Goal: Task Accomplishment & Management: Complete application form

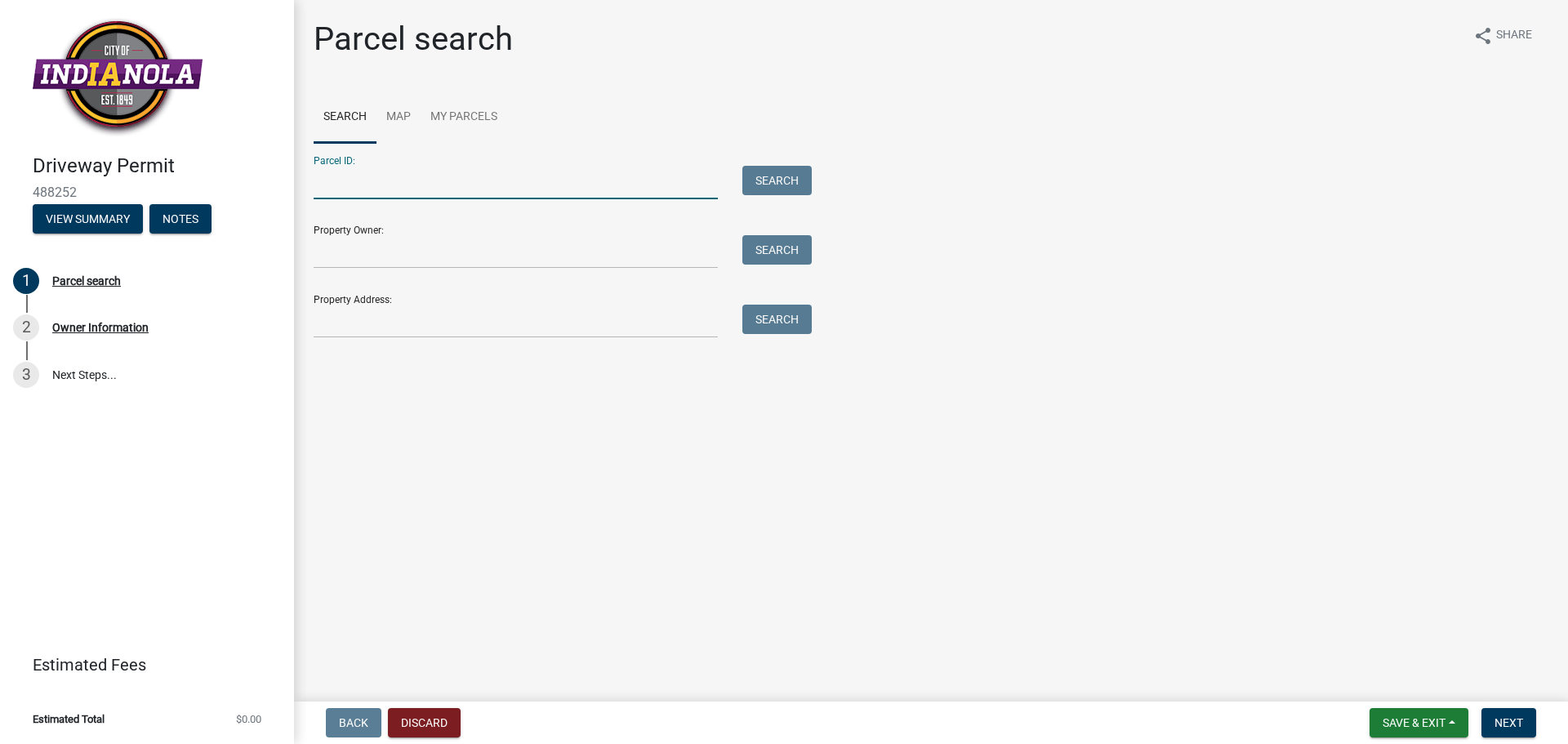
click at [366, 180] on input "Parcel ID:" at bounding box center [515, 183] width 404 height 34
type input "1004 W Boston Ave4"
click at [350, 183] on input "Parcel ID:" at bounding box center [515, 183] width 404 height 34
click at [378, 182] on input "Parcel ID:" at bounding box center [515, 183] width 404 height 34
click at [382, 310] on input "Property Address:" at bounding box center [515, 321] width 404 height 34
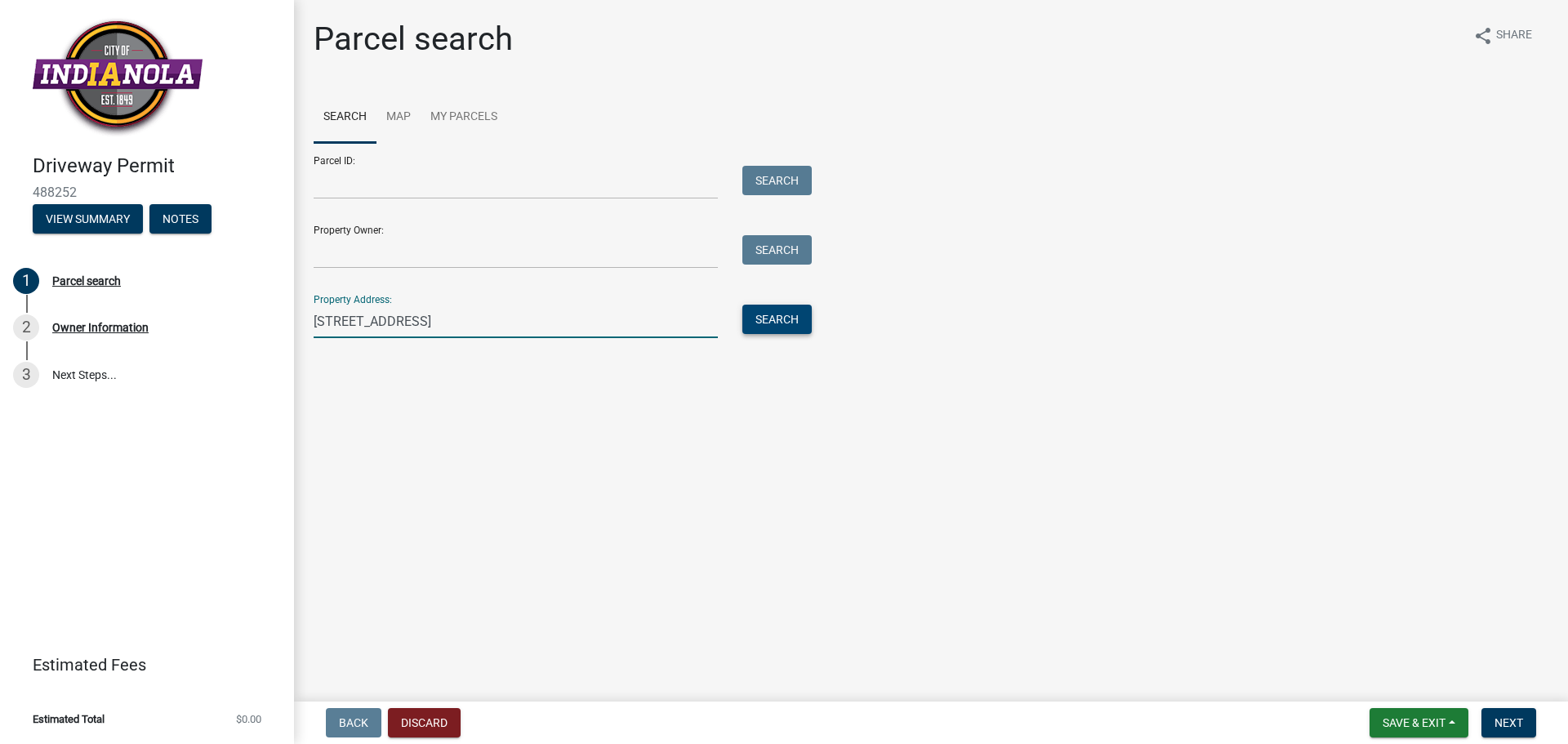
type input "[STREET_ADDRESS]"
click at [784, 330] on button "Search" at bounding box center [777, 318] width 69 height 29
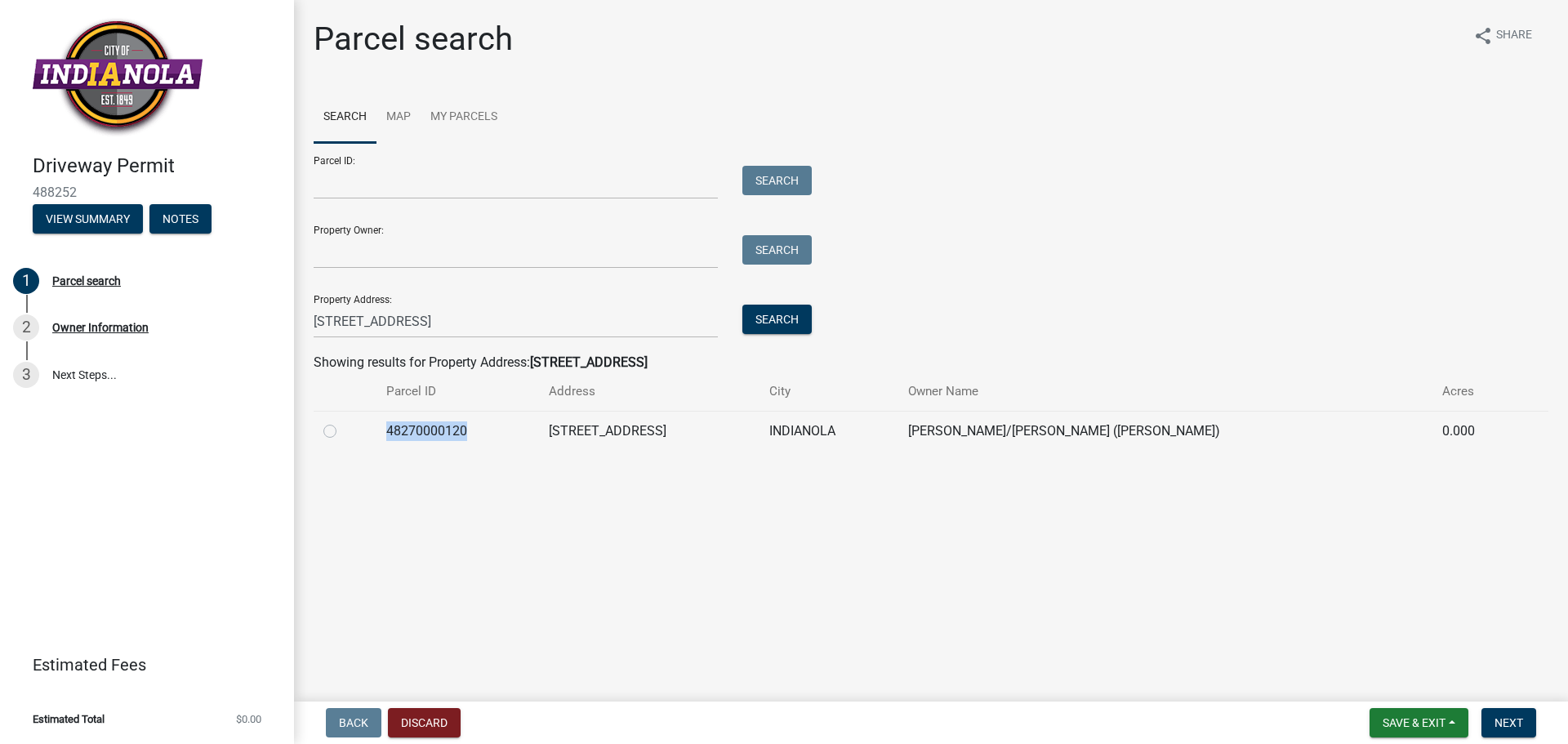
drag, startPoint x: 483, startPoint y: 433, endPoint x: 393, endPoint y: 435, distance: 90.0
click at [393, 435] on td "48270000120" at bounding box center [456, 430] width 161 height 40
copy td "48270000120"
click at [343, 192] on input "Parcel ID:" at bounding box center [515, 183] width 404 height 34
paste input "48270000120"
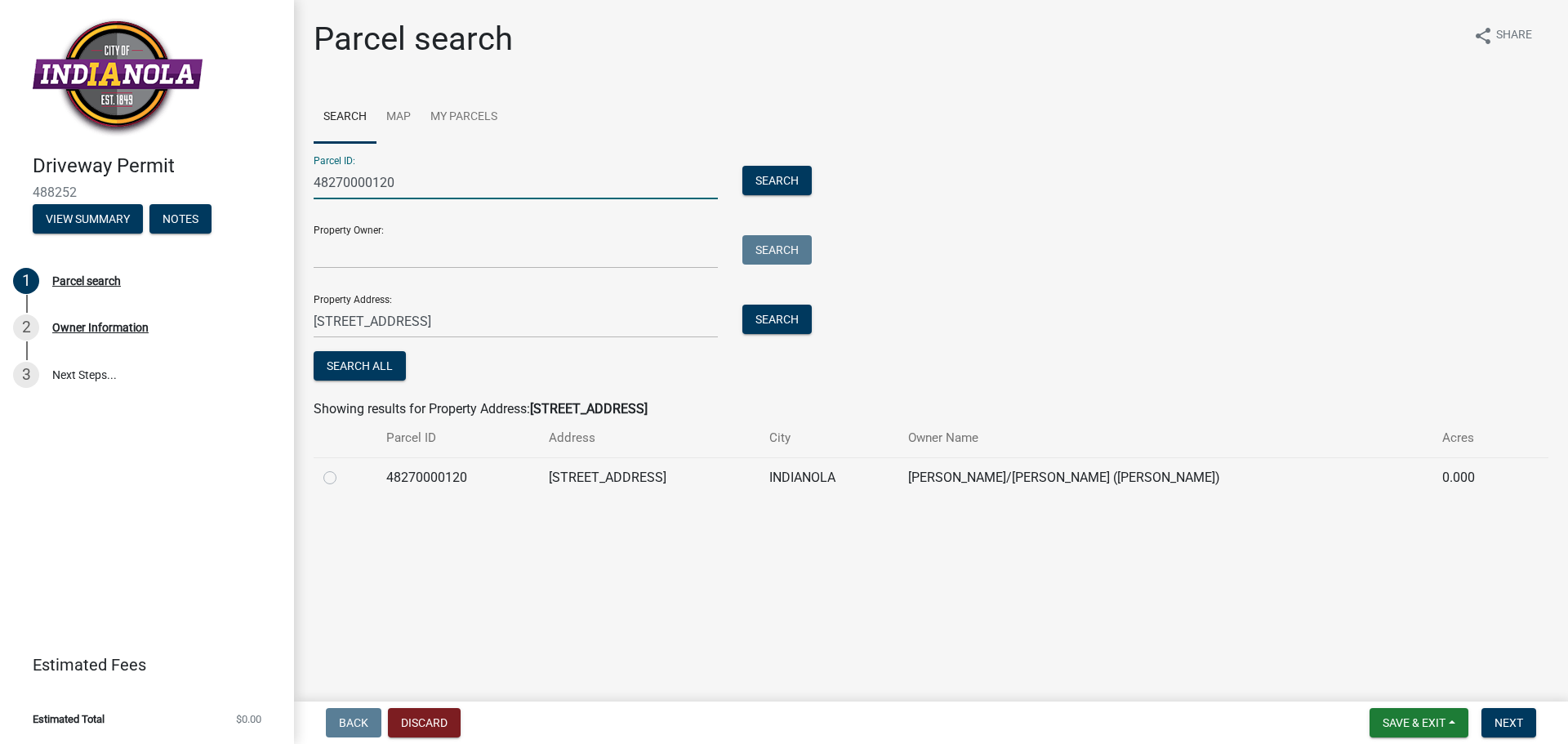
type input "48270000120"
drag, startPoint x: 1176, startPoint y: 474, endPoint x: 982, endPoint y: 475, distance: 194.0
click at [982, 475] on td "[PERSON_NAME]/[PERSON_NAME] ([PERSON_NAME])" at bounding box center [1165, 477] width 534 height 40
copy td "[PERSON_NAME]/[PERSON_NAME]"
click at [370, 257] on input "Property Owner:" at bounding box center [515, 252] width 404 height 34
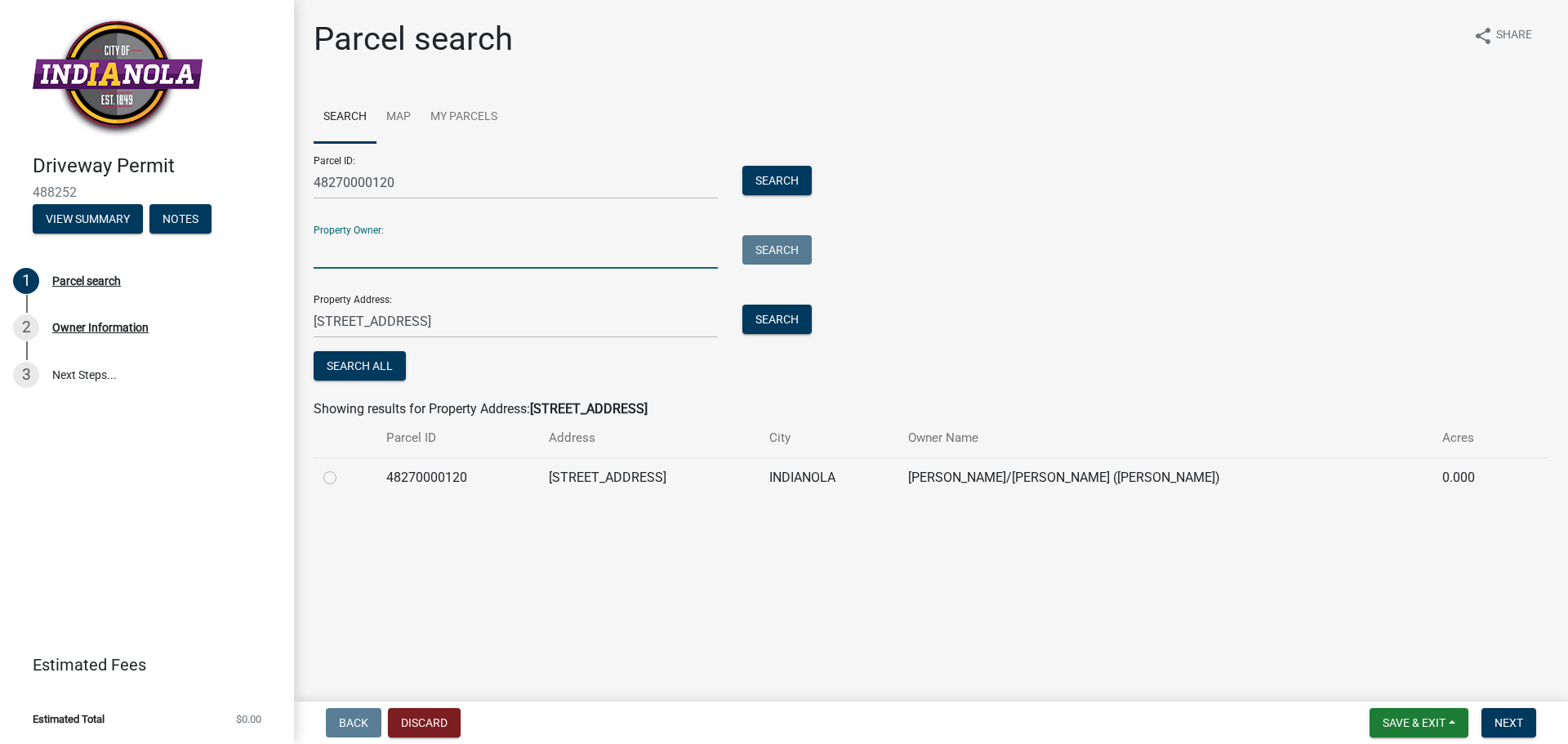
paste input "[PERSON_NAME]/[PERSON_NAME]"
type input "[PERSON_NAME]/[PERSON_NAME]"
click at [343, 468] on label at bounding box center [343, 468] width 0 height 0
click at [343, 473] on input "radio" at bounding box center [347, 472] width 10 height 10
radio input "true"
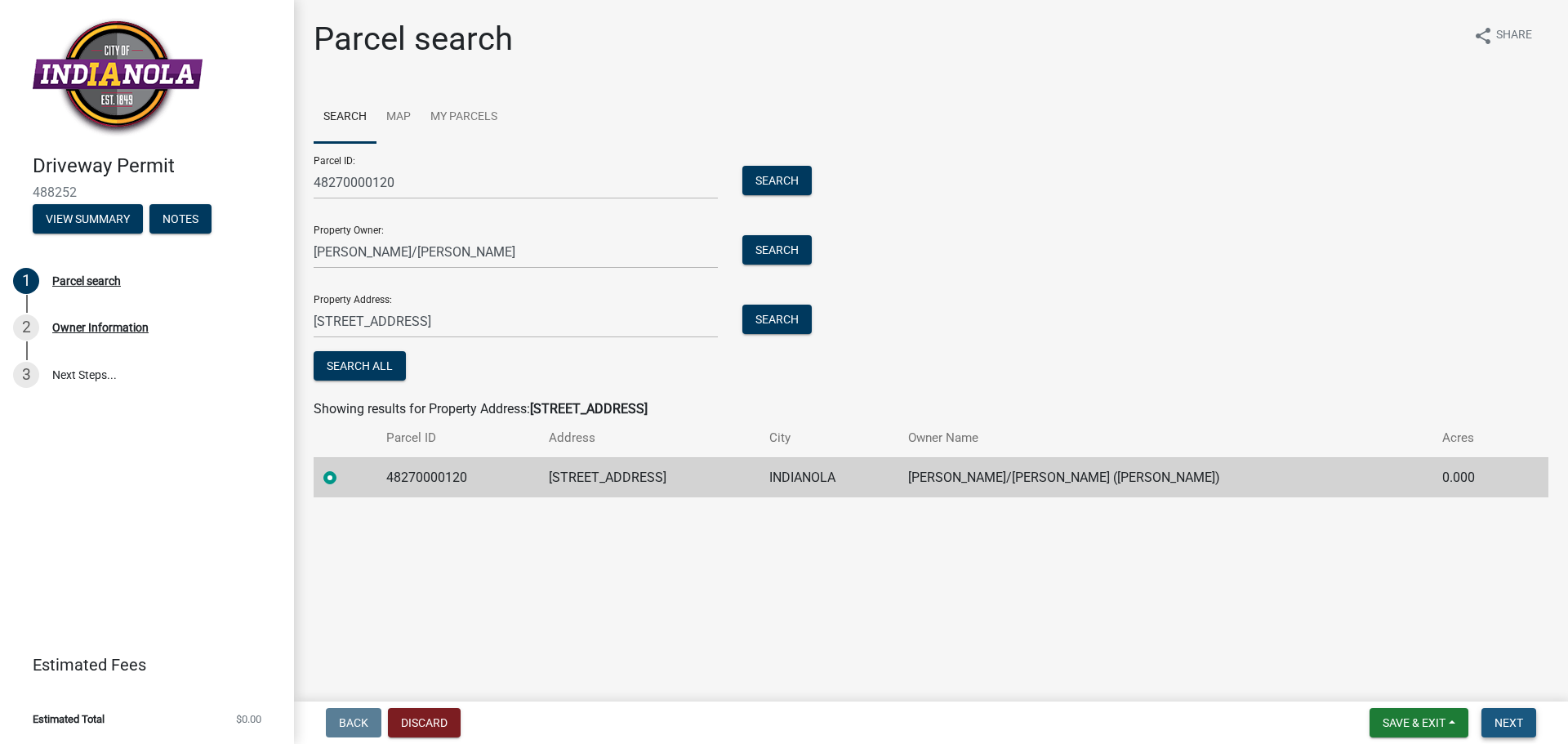
click at [1530, 724] on button "Next" at bounding box center [1508, 722] width 55 height 29
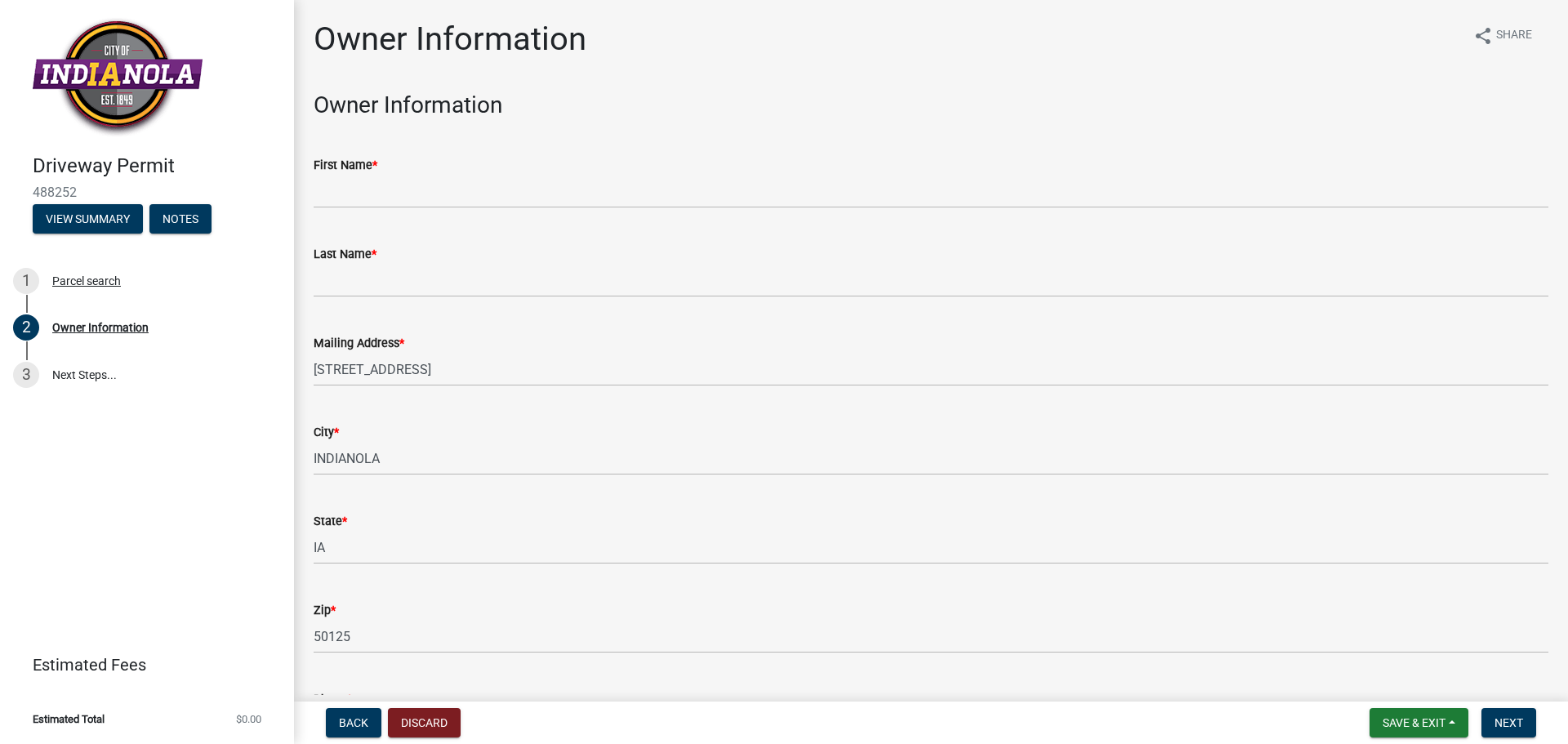
scroll to position [339, 0]
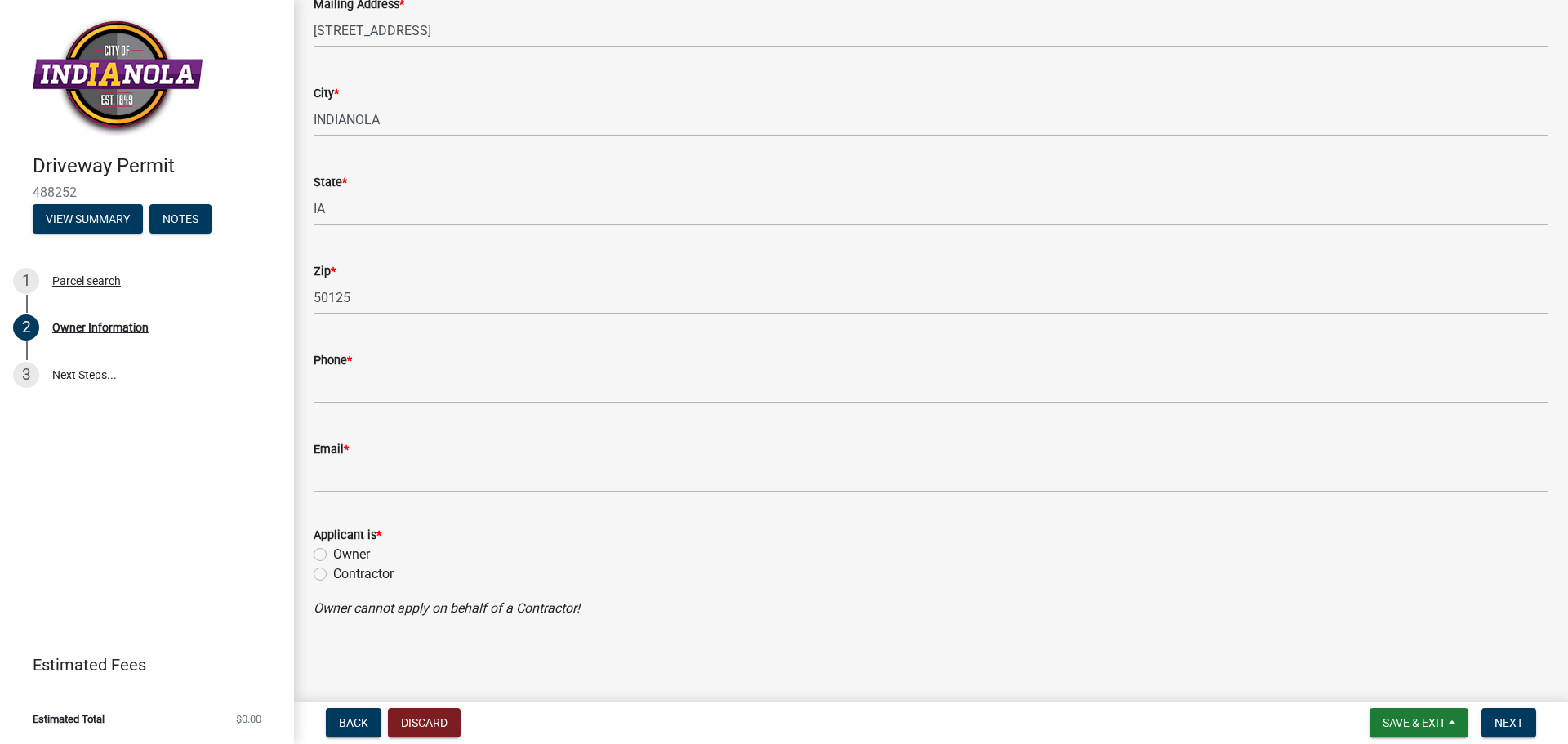
click at [333, 572] on label "Contractor" at bounding box center [363, 574] width 61 height 20
click at [333, 572] on input "Contractor" at bounding box center [338, 569] width 10 height 10
radio input "true"
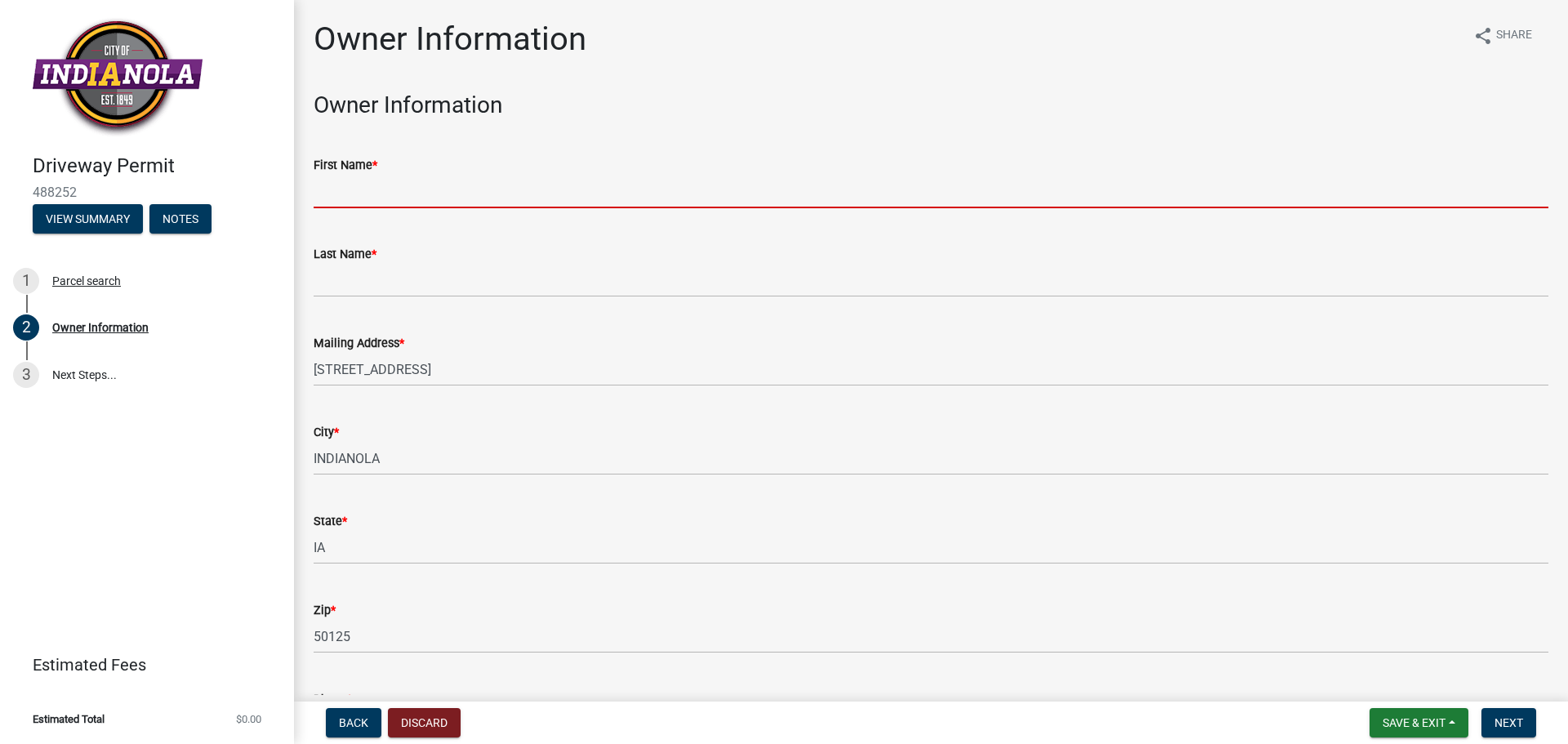
click at [371, 196] on input "First Name *" at bounding box center [931, 191] width 1235 height 34
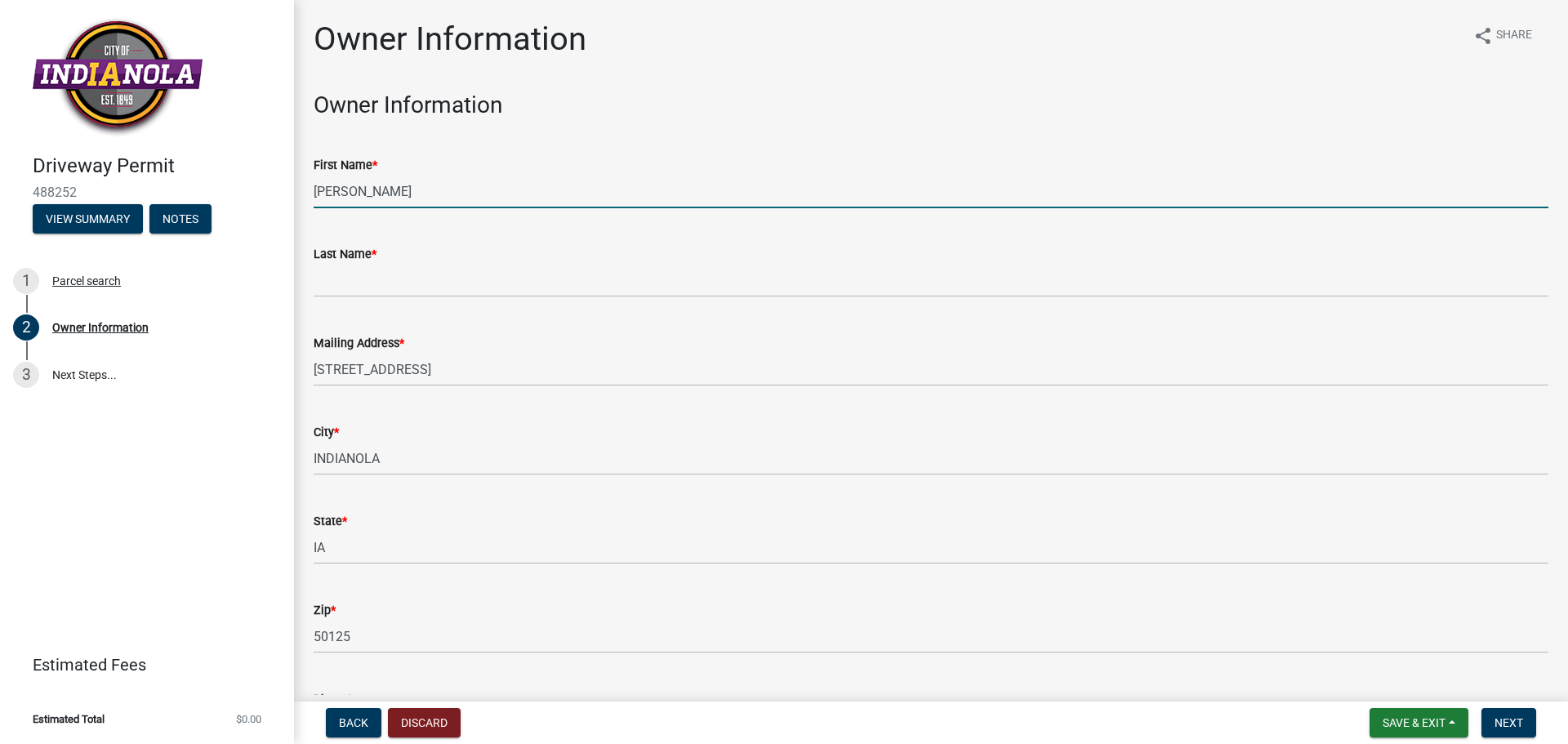
type input "[PERSON_NAME]"
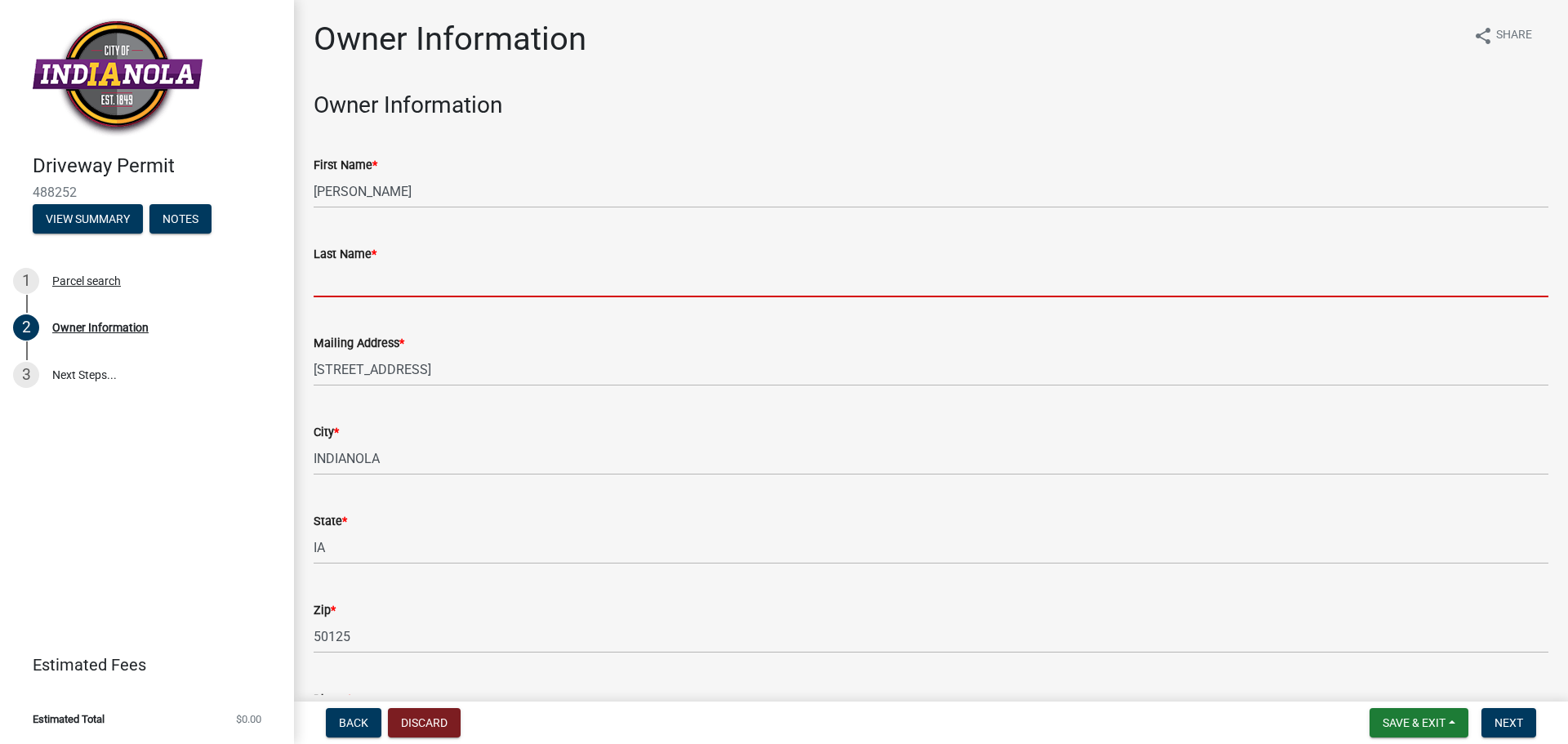
click at [369, 276] on input "Last Name *" at bounding box center [931, 281] width 1235 height 34
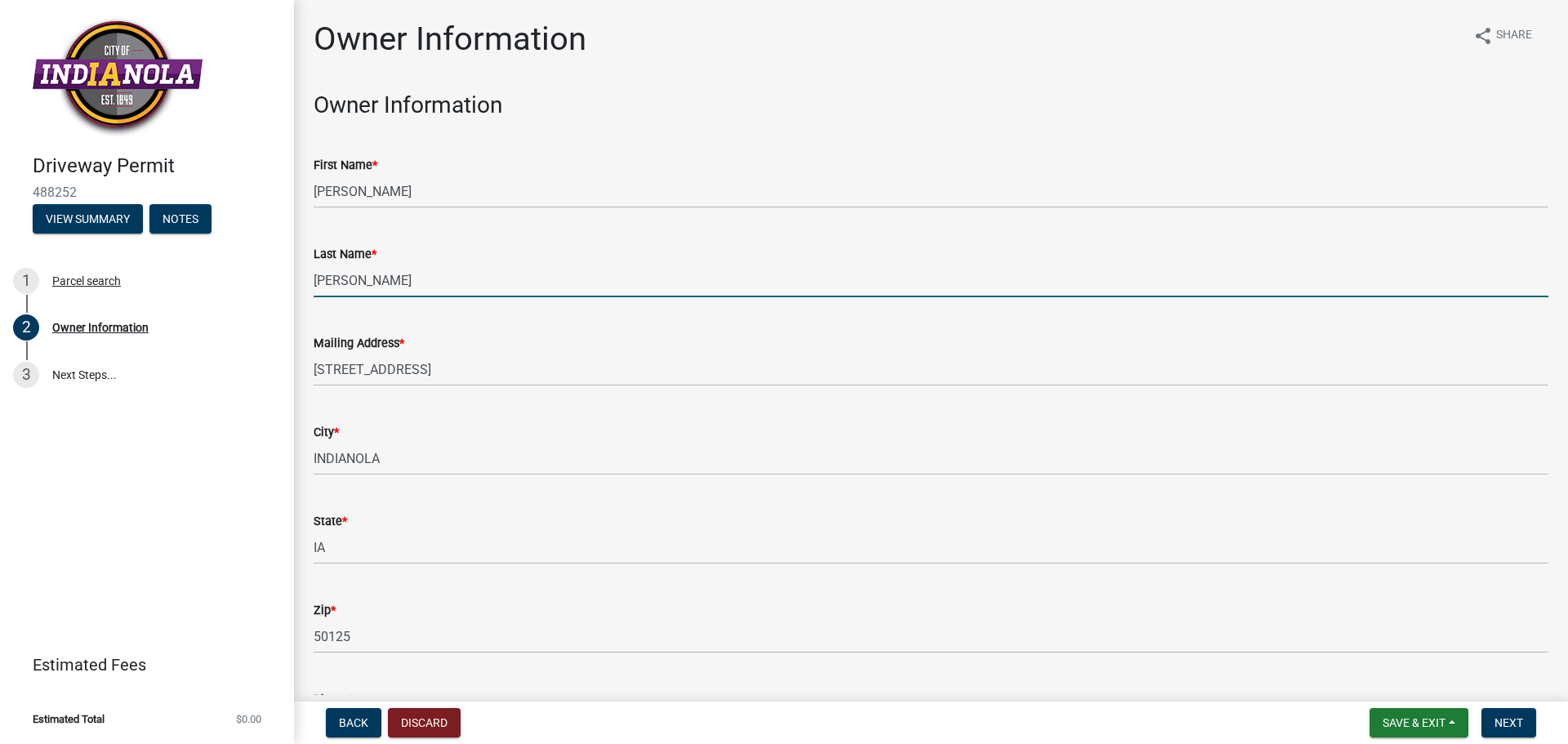
type input "[PERSON_NAME]"
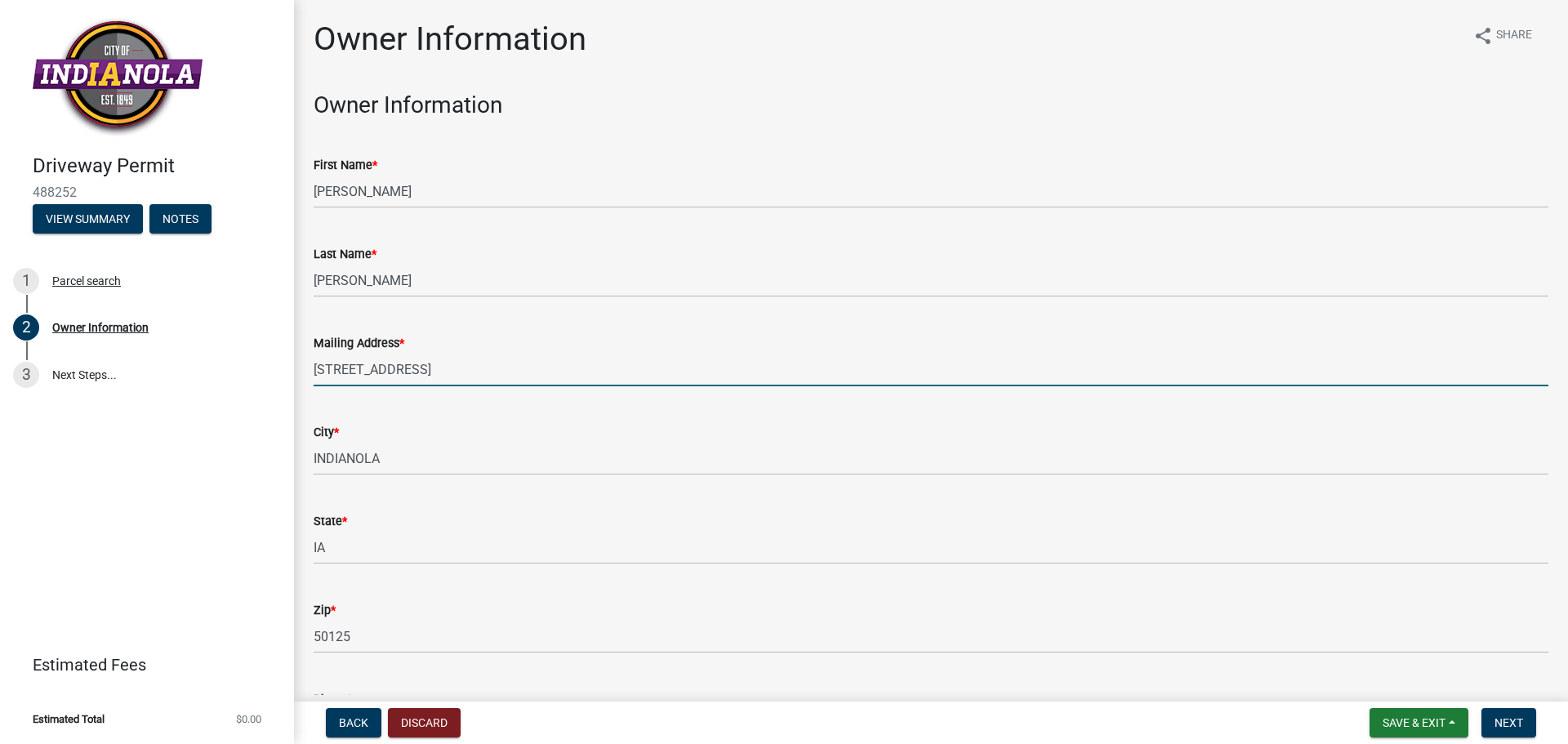
drag, startPoint x: 481, startPoint y: 368, endPoint x: 315, endPoint y: 371, distance: 166.0
click at [315, 371] on input "[STREET_ADDRESS]" at bounding box center [931, 370] width 1235 height 34
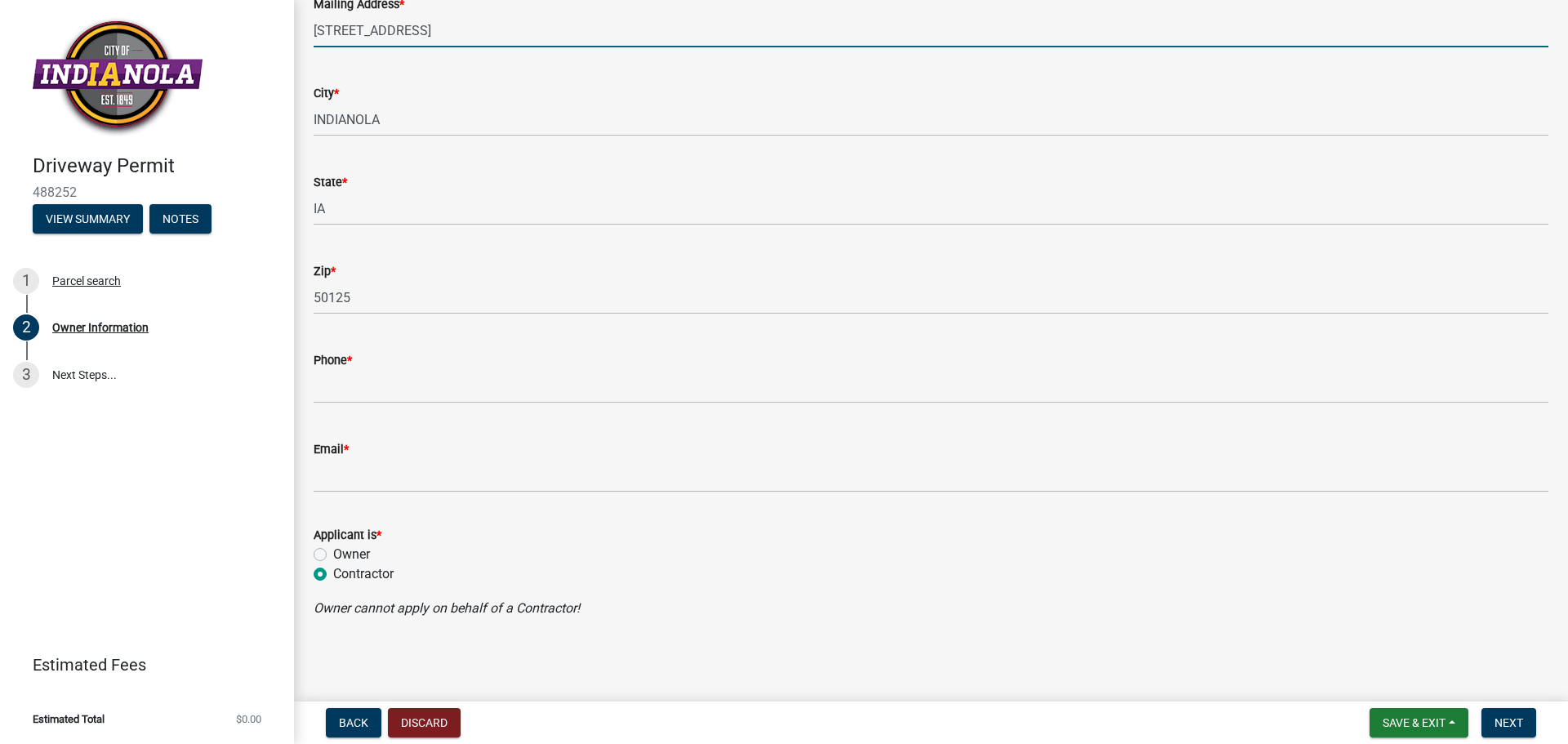
type input "[STREET_ADDRESS]"
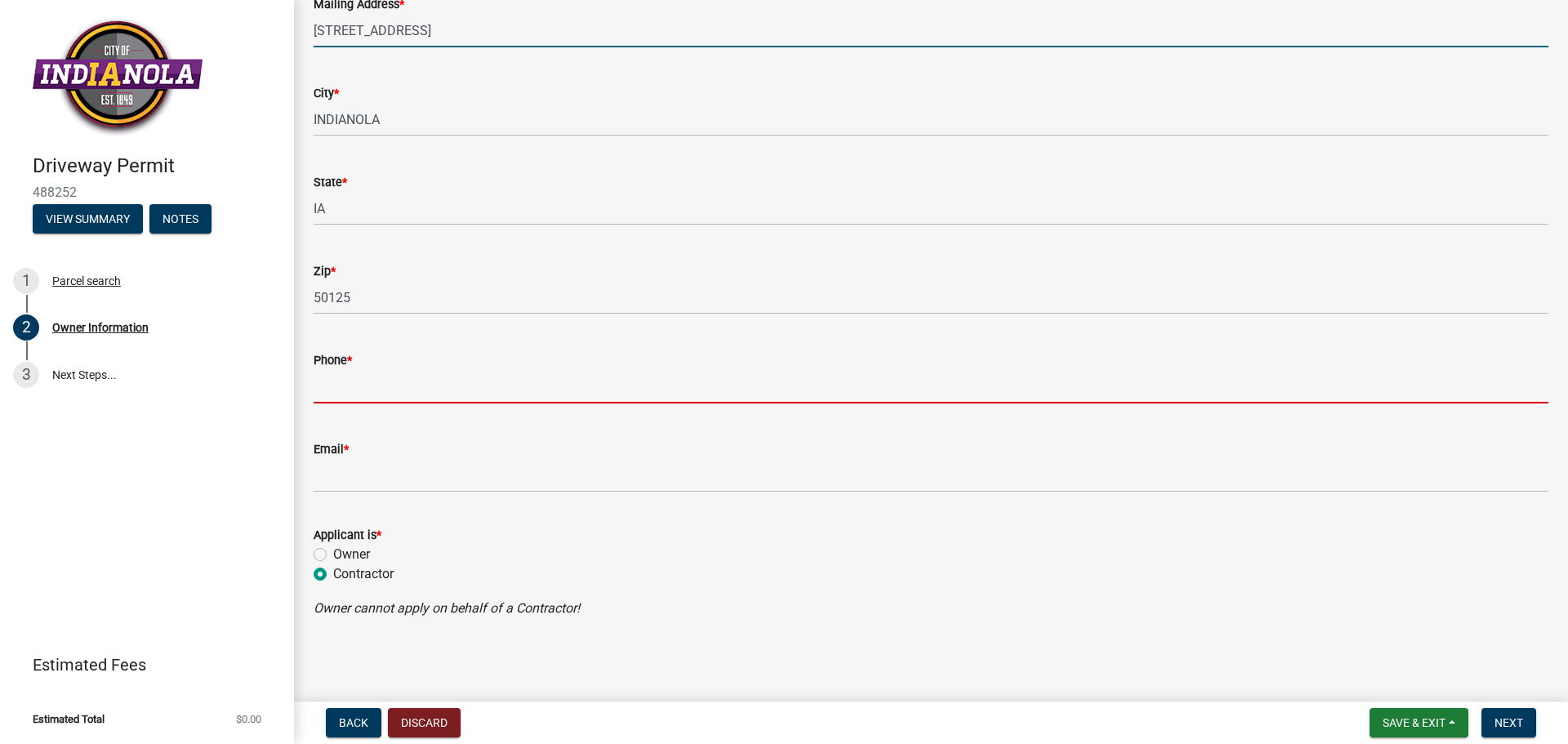
click at [366, 383] on input "Phone *" at bounding box center [931, 386] width 1235 height 34
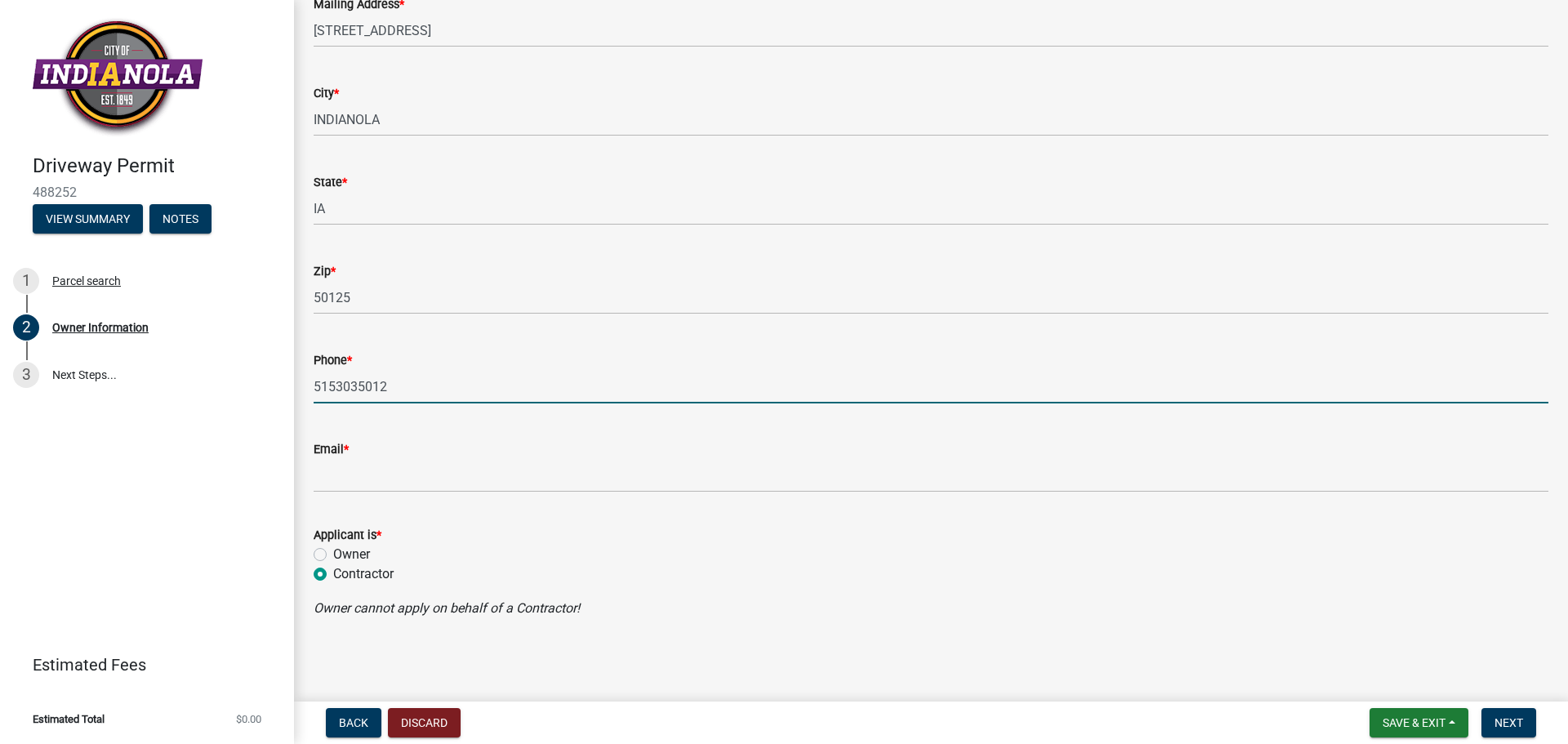
type input "5153035012"
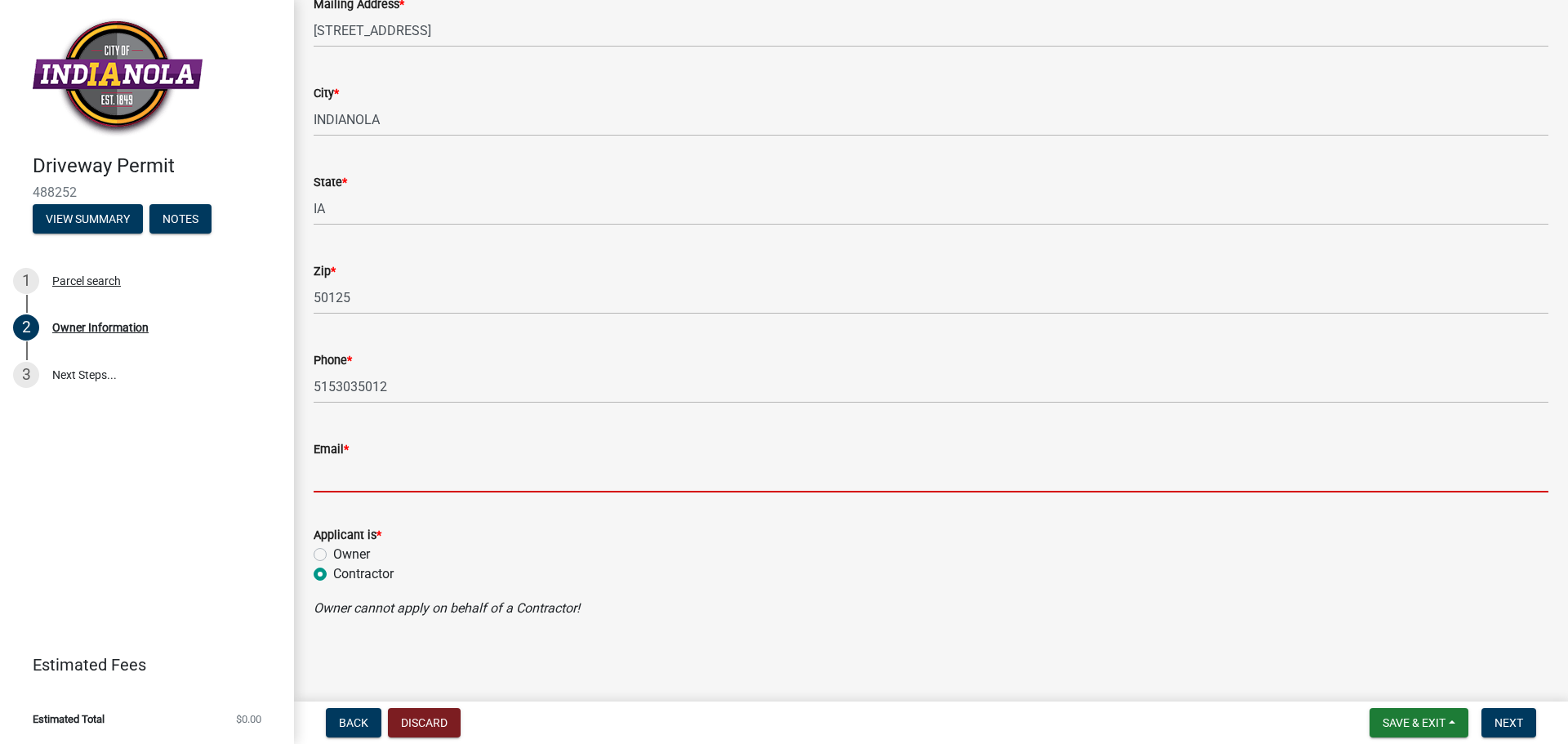
click at [356, 478] on input "Email *" at bounding box center [931, 476] width 1235 height 34
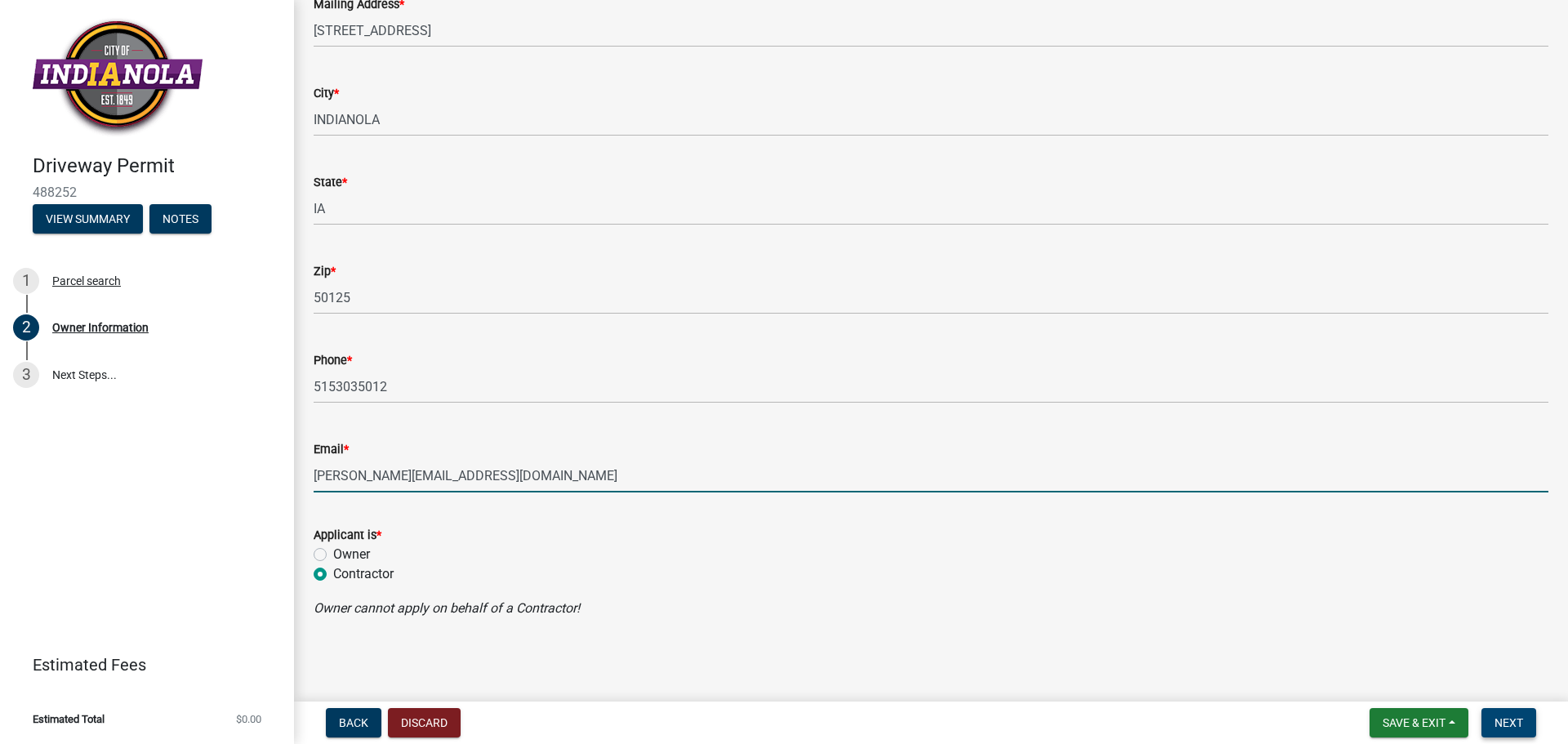
type input "[PERSON_NAME][EMAIL_ADDRESS][DOMAIN_NAME]"
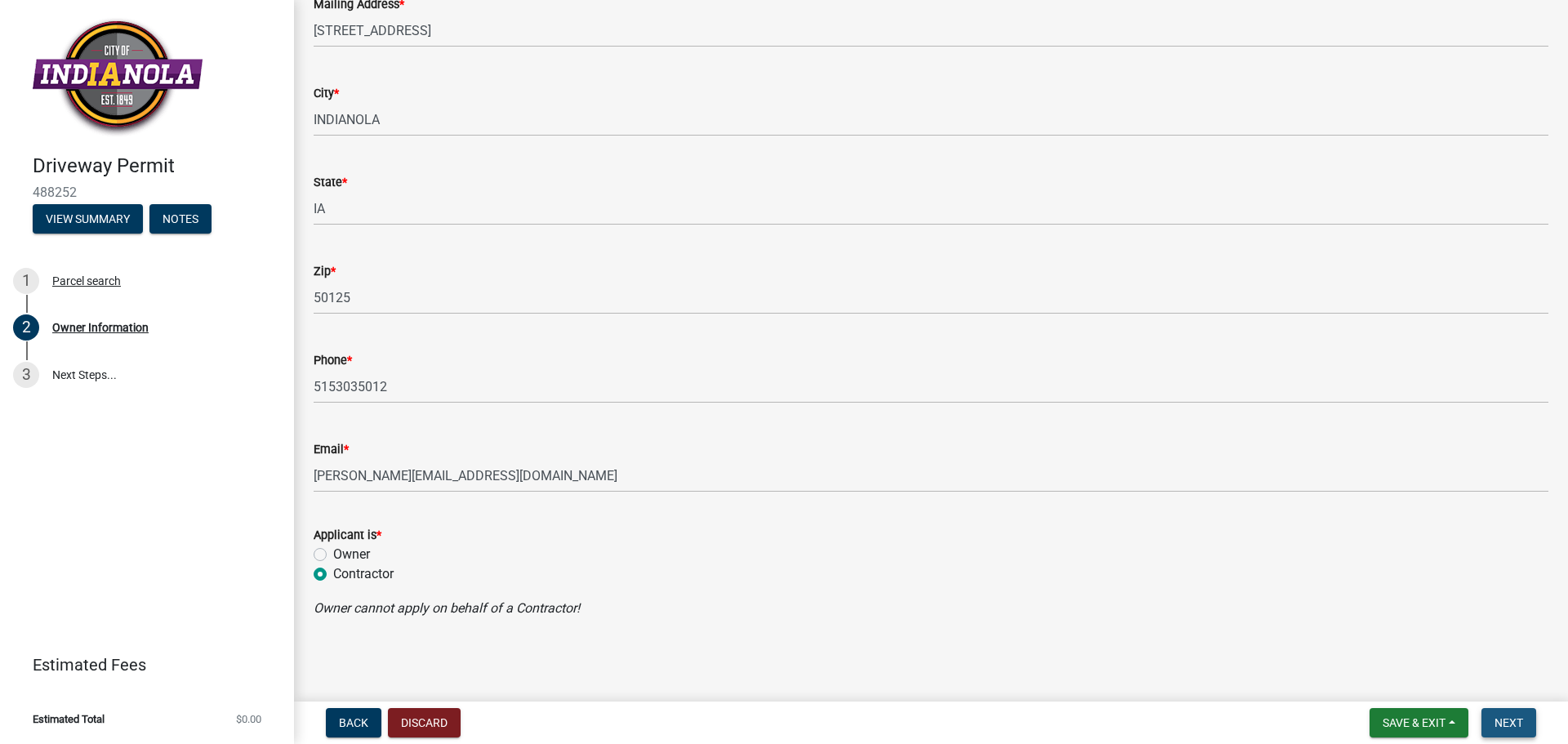
click at [1508, 729] on span "Next" at bounding box center [1508, 723] width 29 height 13
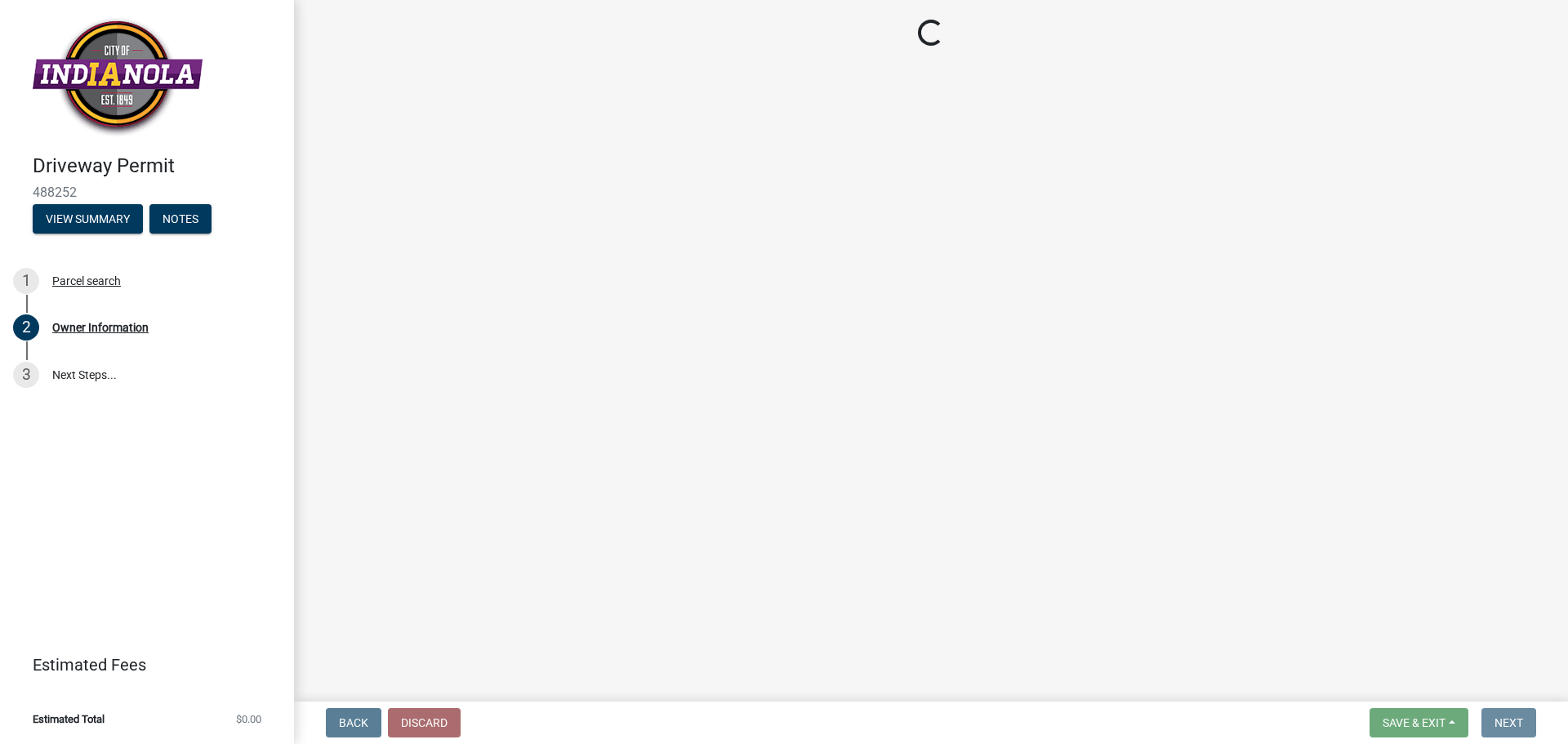
scroll to position [0, 0]
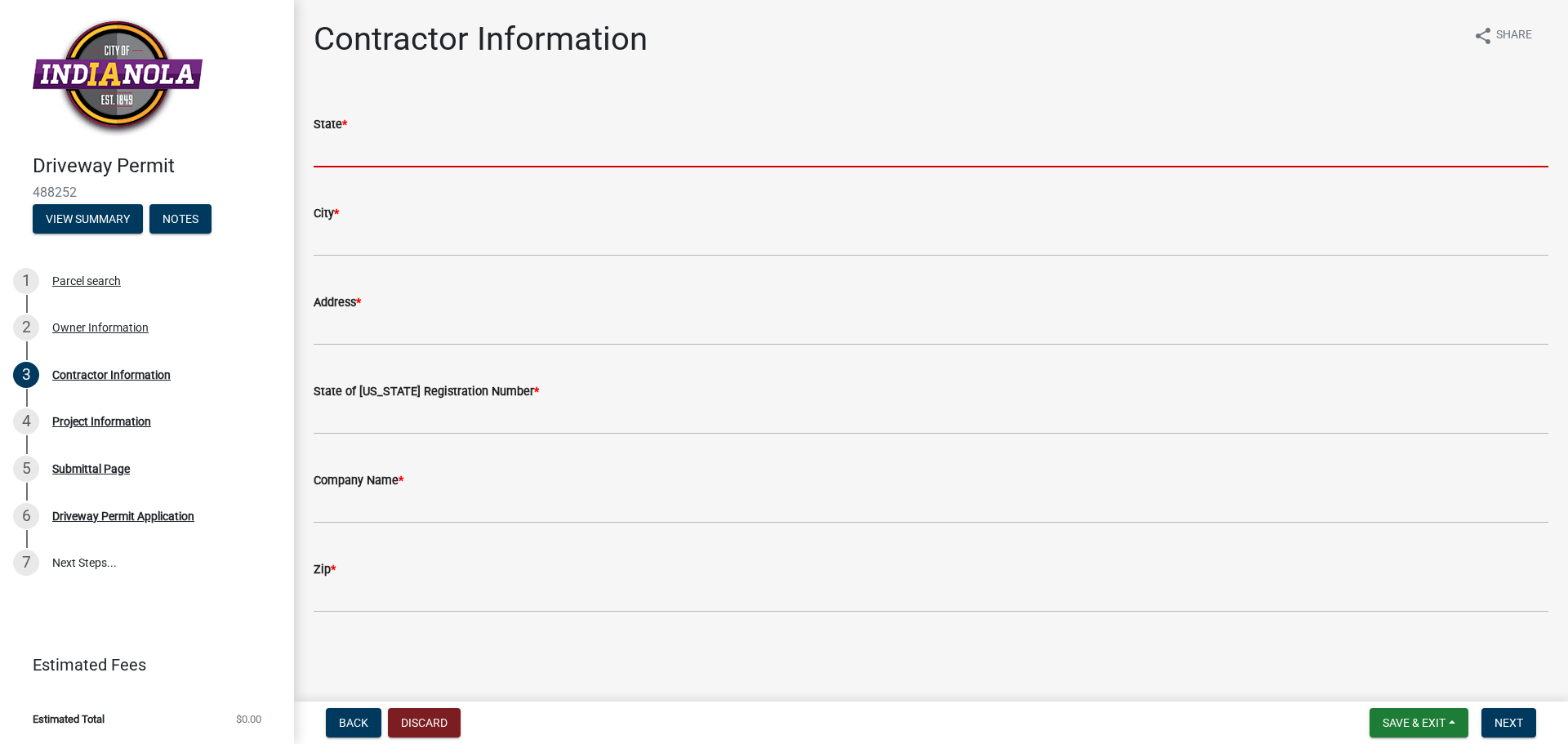
click at [362, 147] on input "State *" at bounding box center [931, 150] width 1235 height 34
type input "IA"
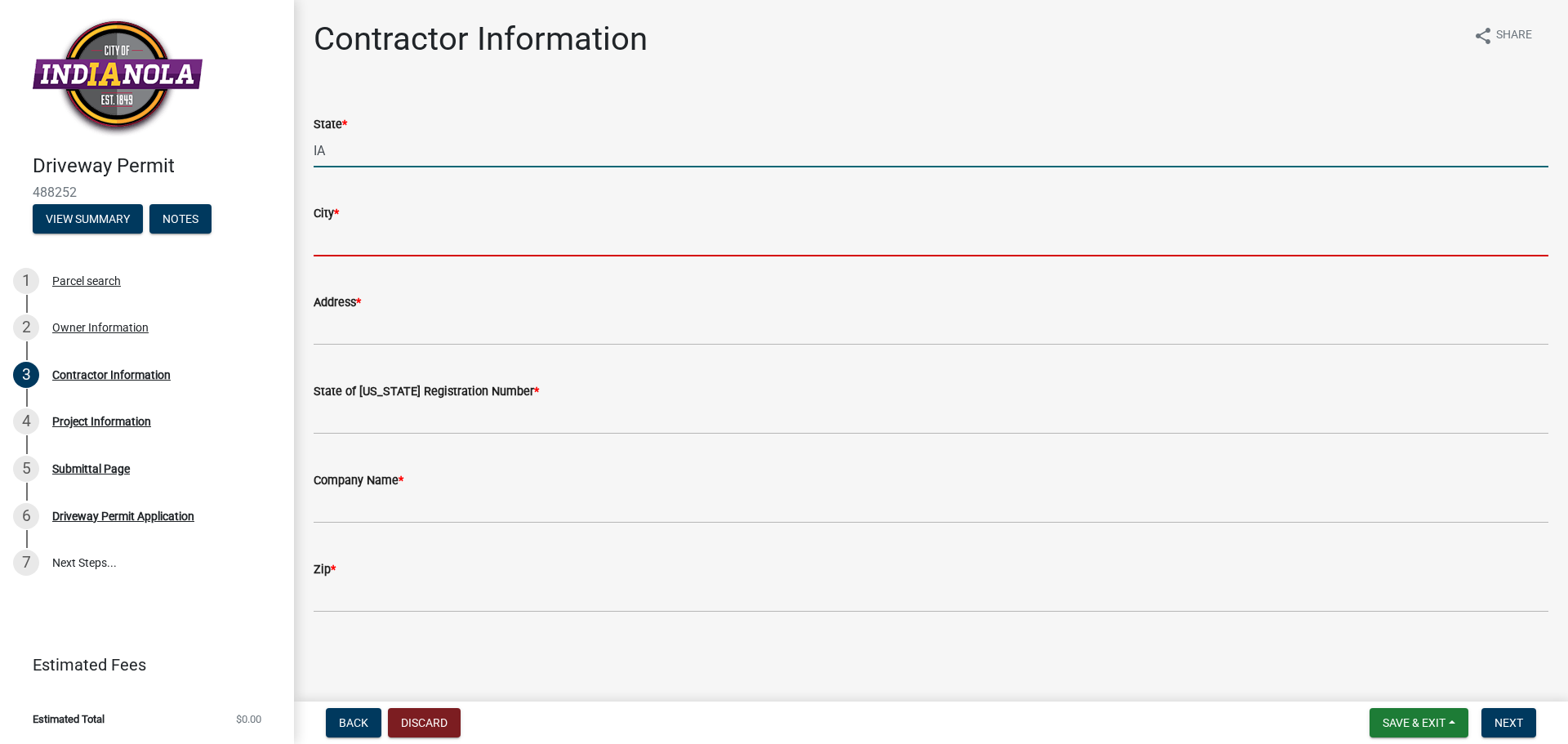
type input "Indianola"
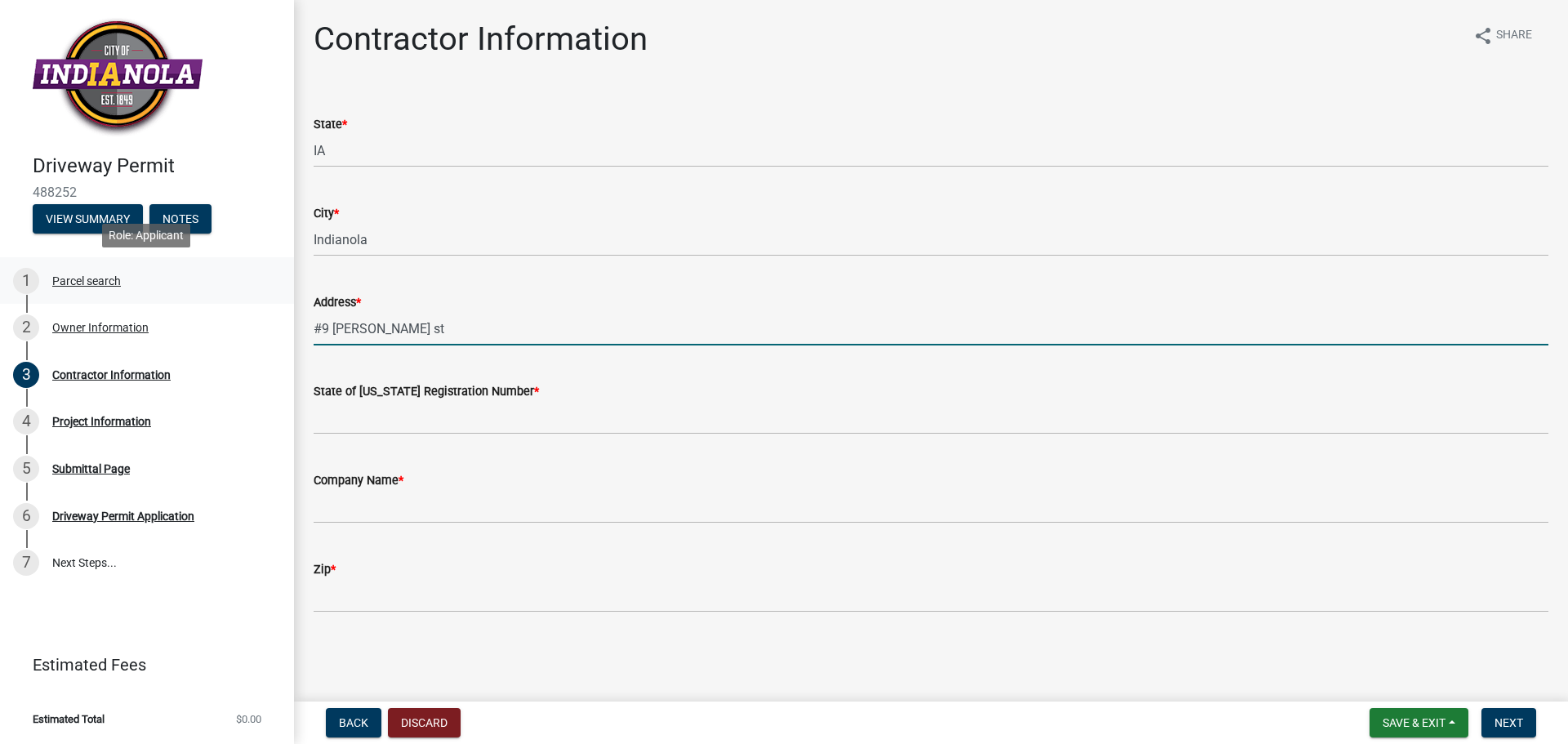
drag, startPoint x: 397, startPoint y: 329, endPoint x: 187, endPoint y: 302, distance: 211.7
click at [187, 302] on div "Driveway Permit 488252 View Summary Notes 1 Parcel search 2 Owner Information 3…" at bounding box center [784, 372] width 1568 height 744
type input "[STREET_ADDRESS]"
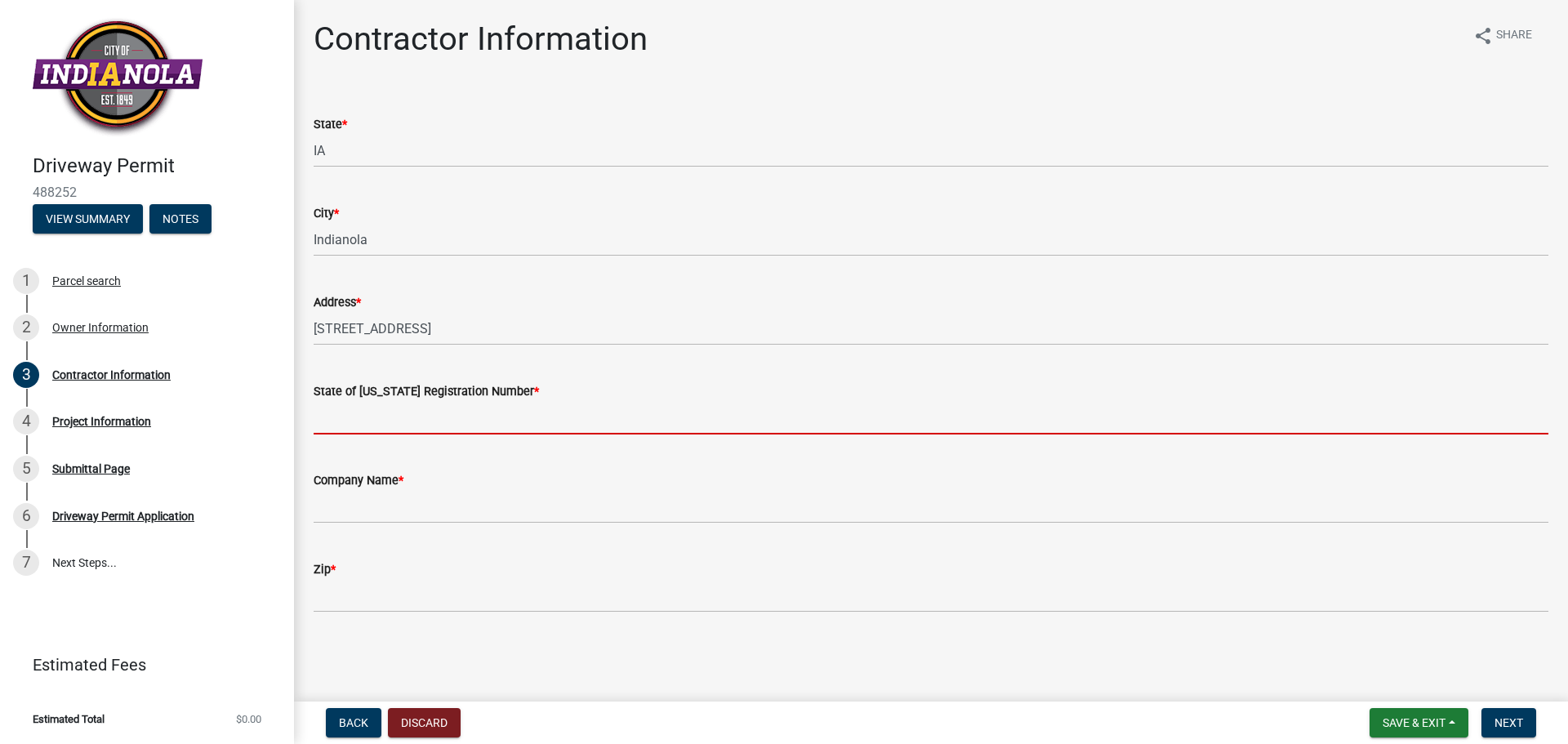
click at [387, 425] on input "State of [US_STATE] Registration Number *" at bounding box center [931, 418] width 1235 height 34
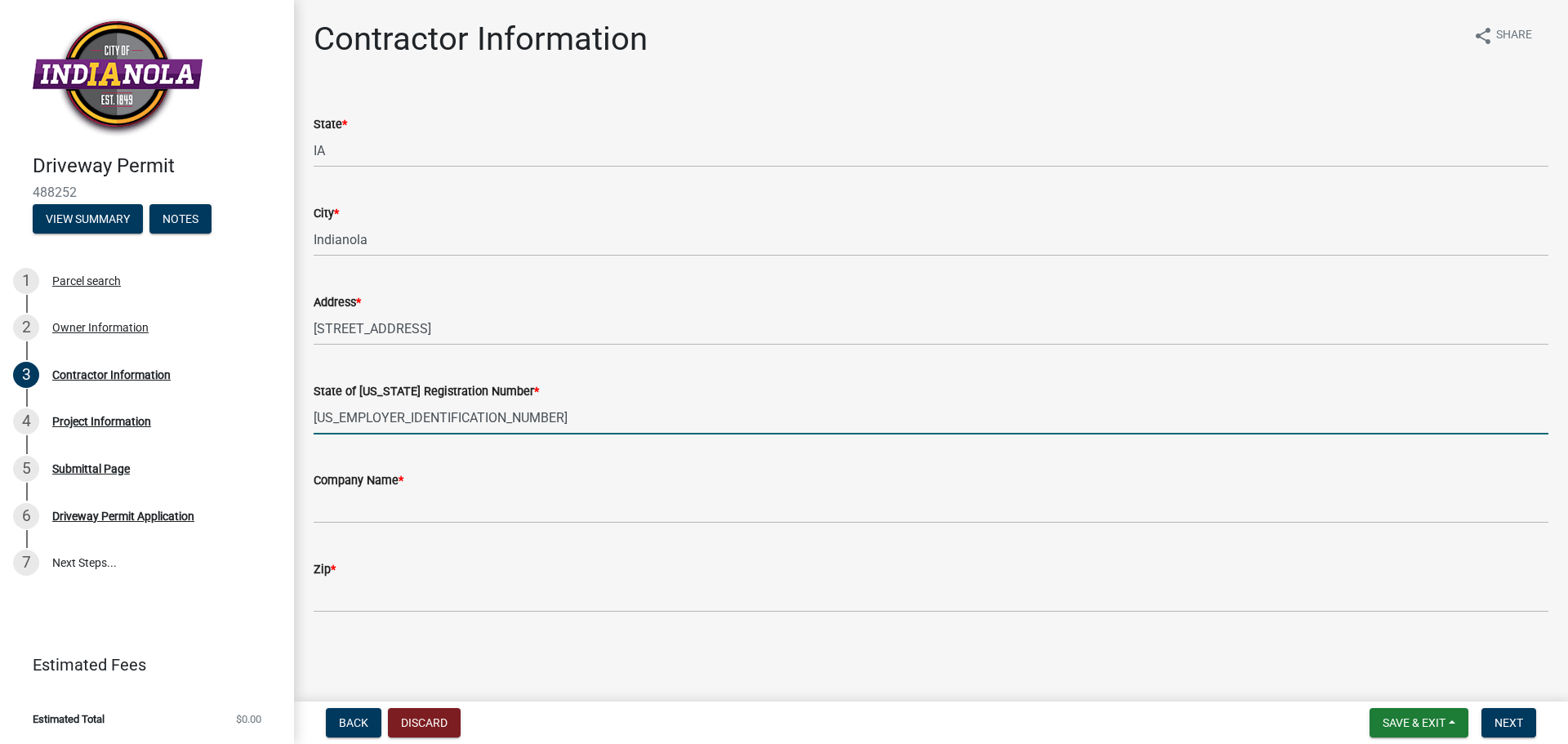
type input "[US_EMPLOYER_IDENTIFICATION_NUMBER]"
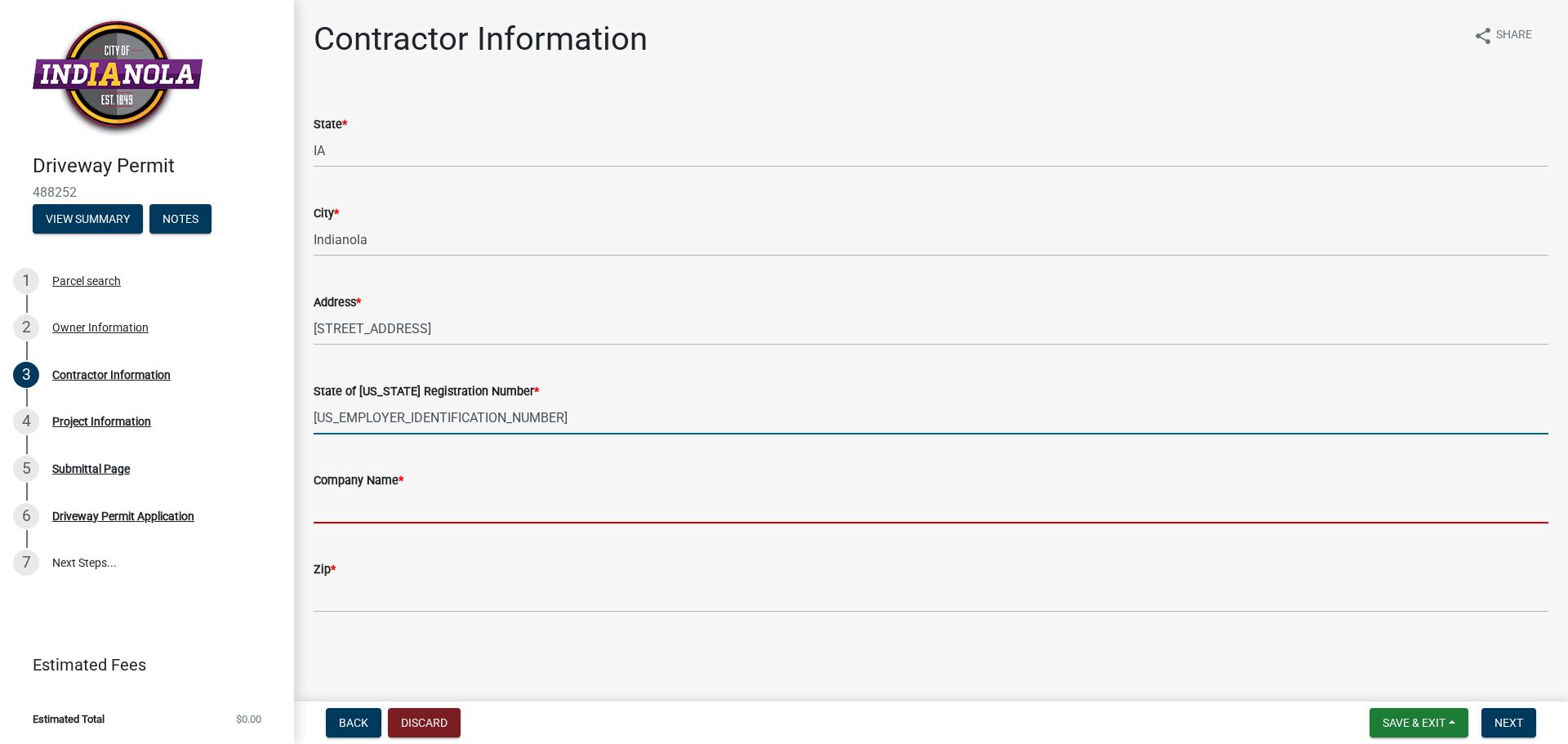
click at [352, 510] on input "Company Name *" at bounding box center [931, 507] width 1235 height 34
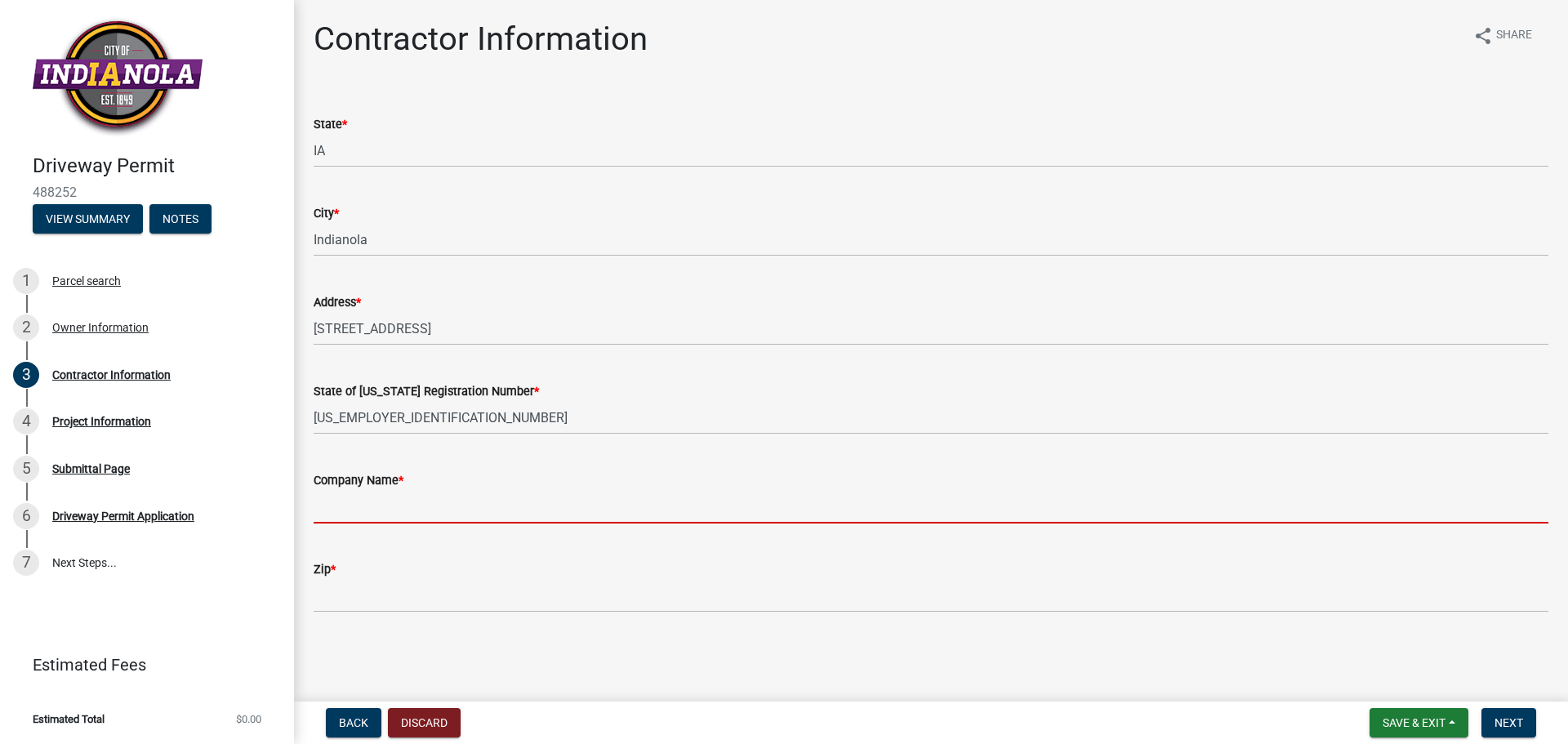
type input "Indianola Handyman LLC"
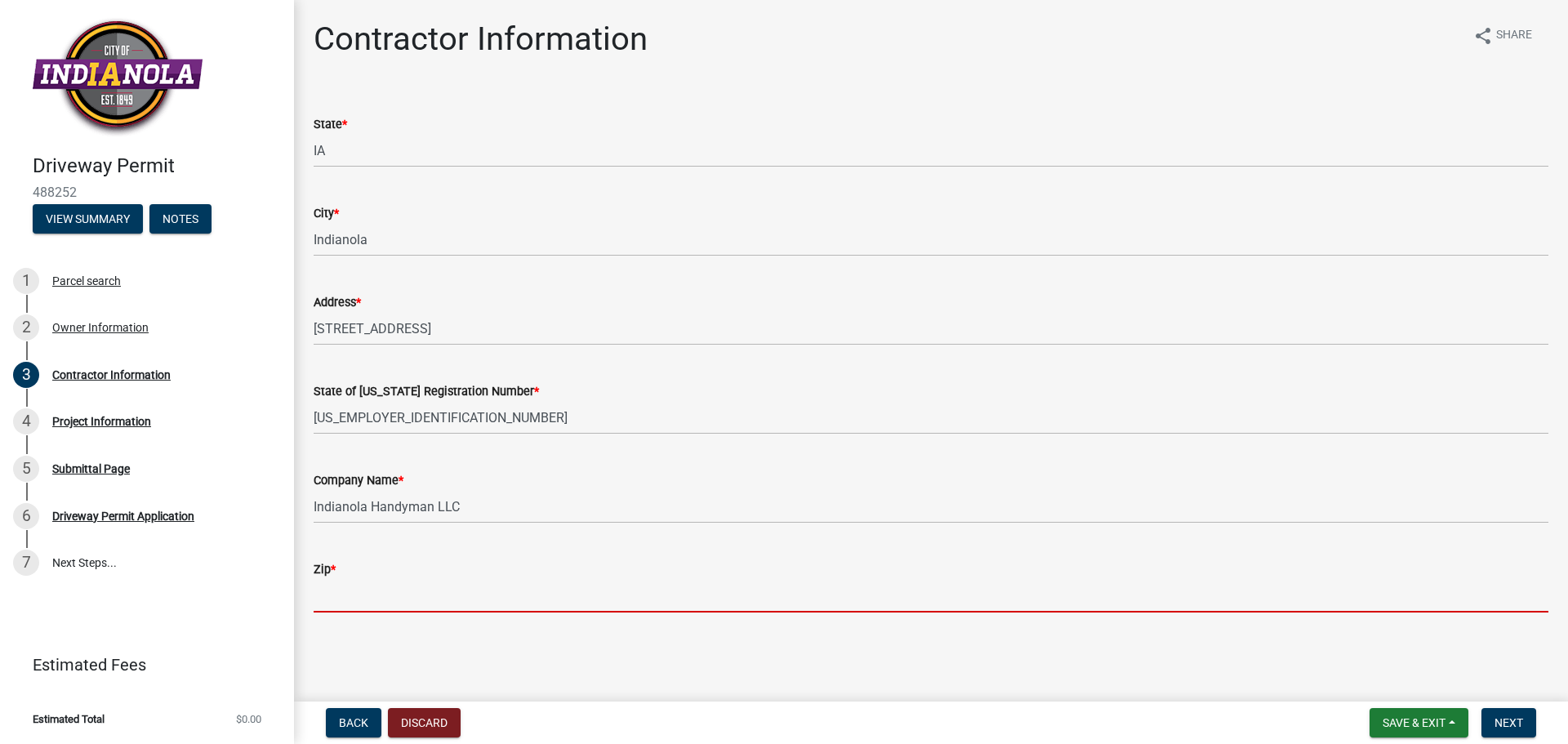
click at [349, 597] on input "Zip *" at bounding box center [931, 596] width 1235 height 34
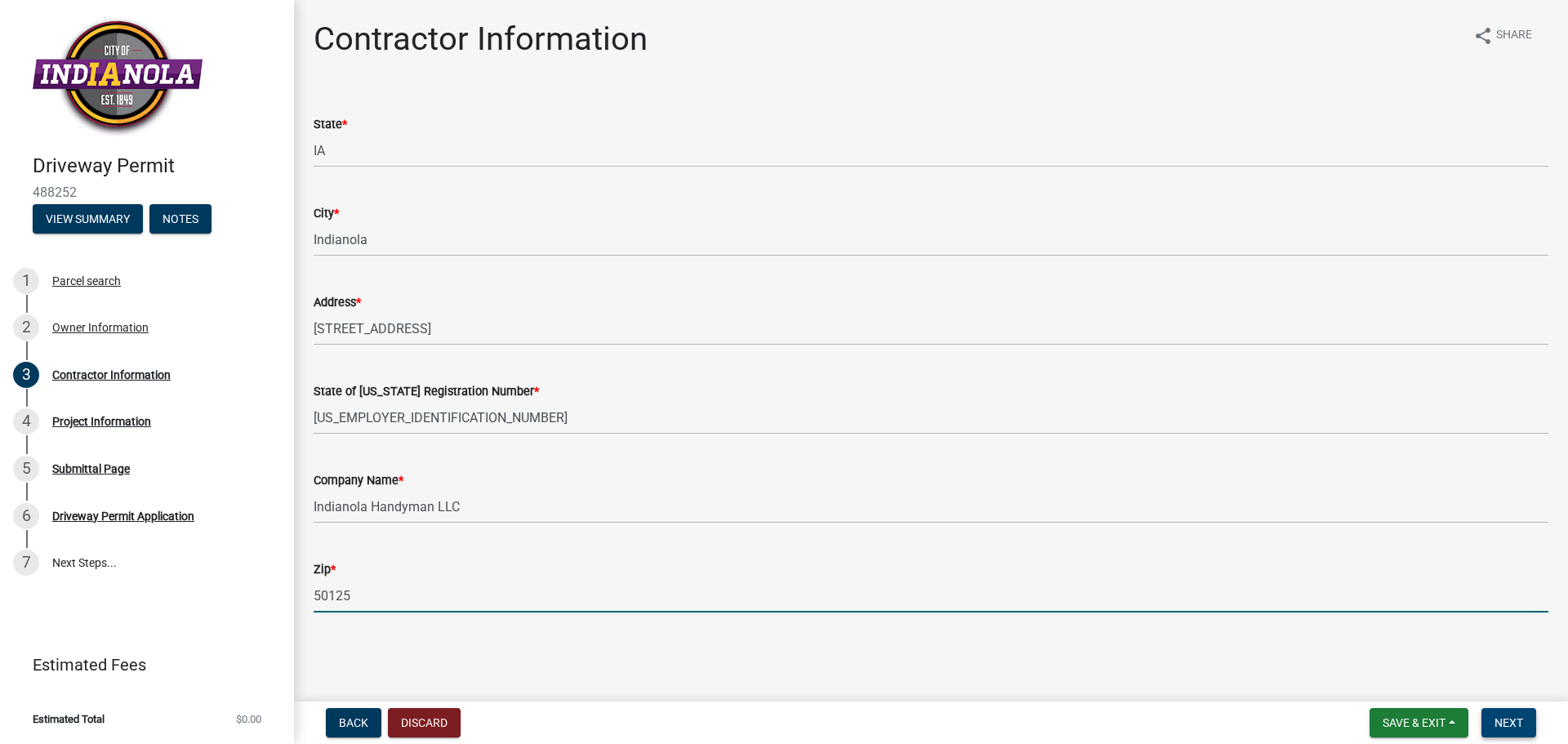
type input "50125"
click at [1510, 723] on span "Next" at bounding box center [1508, 723] width 29 height 13
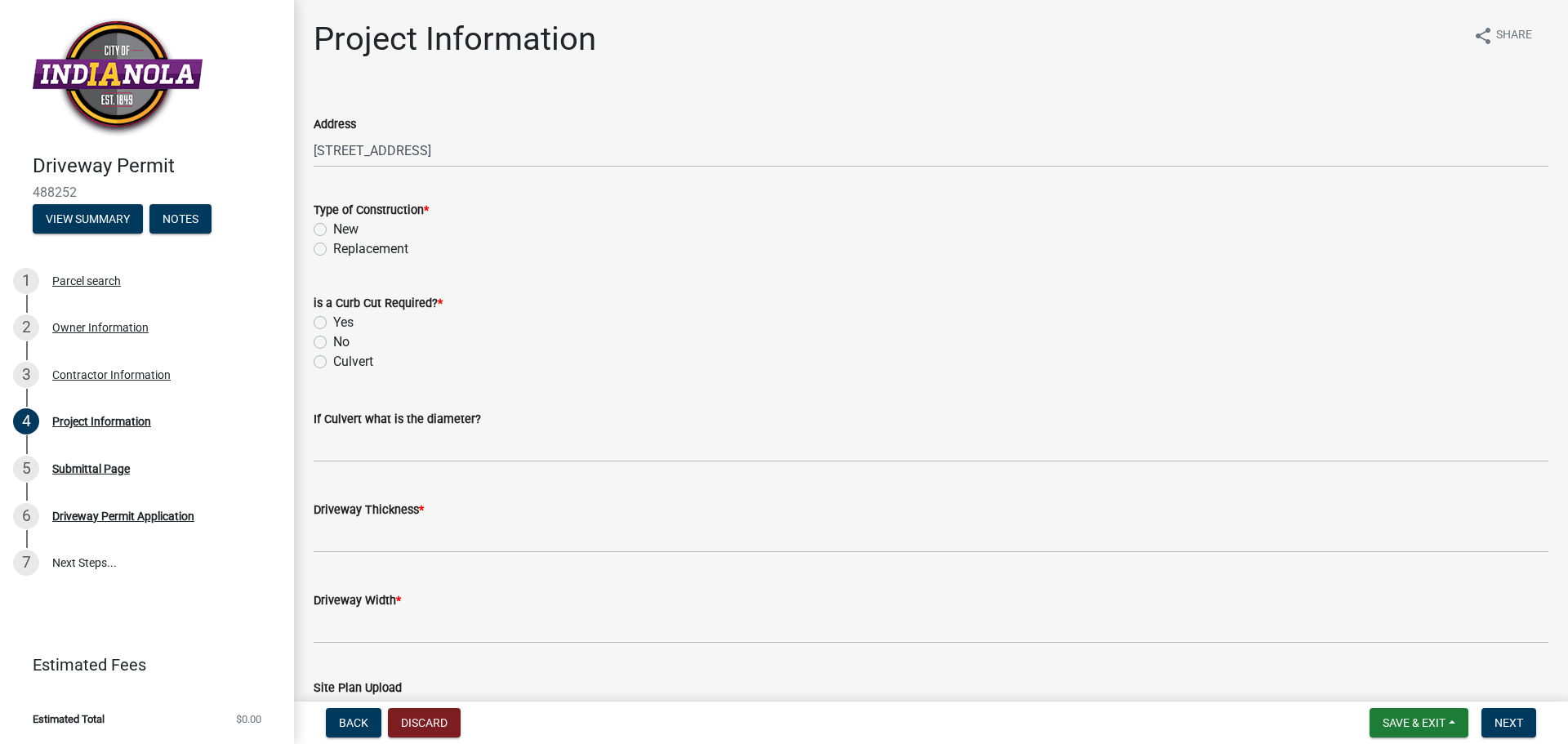
click at [333, 252] on label "Replacement" at bounding box center [371, 248] width 75 height 20
click at [333, 250] on input "Replacement" at bounding box center [338, 244] width 10 height 10
radio input "true"
click at [333, 339] on label "No" at bounding box center [341, 342] width 16 height 20
click at [333, 339] on input "No" at bounding box center [338, 337] width 10 height 10
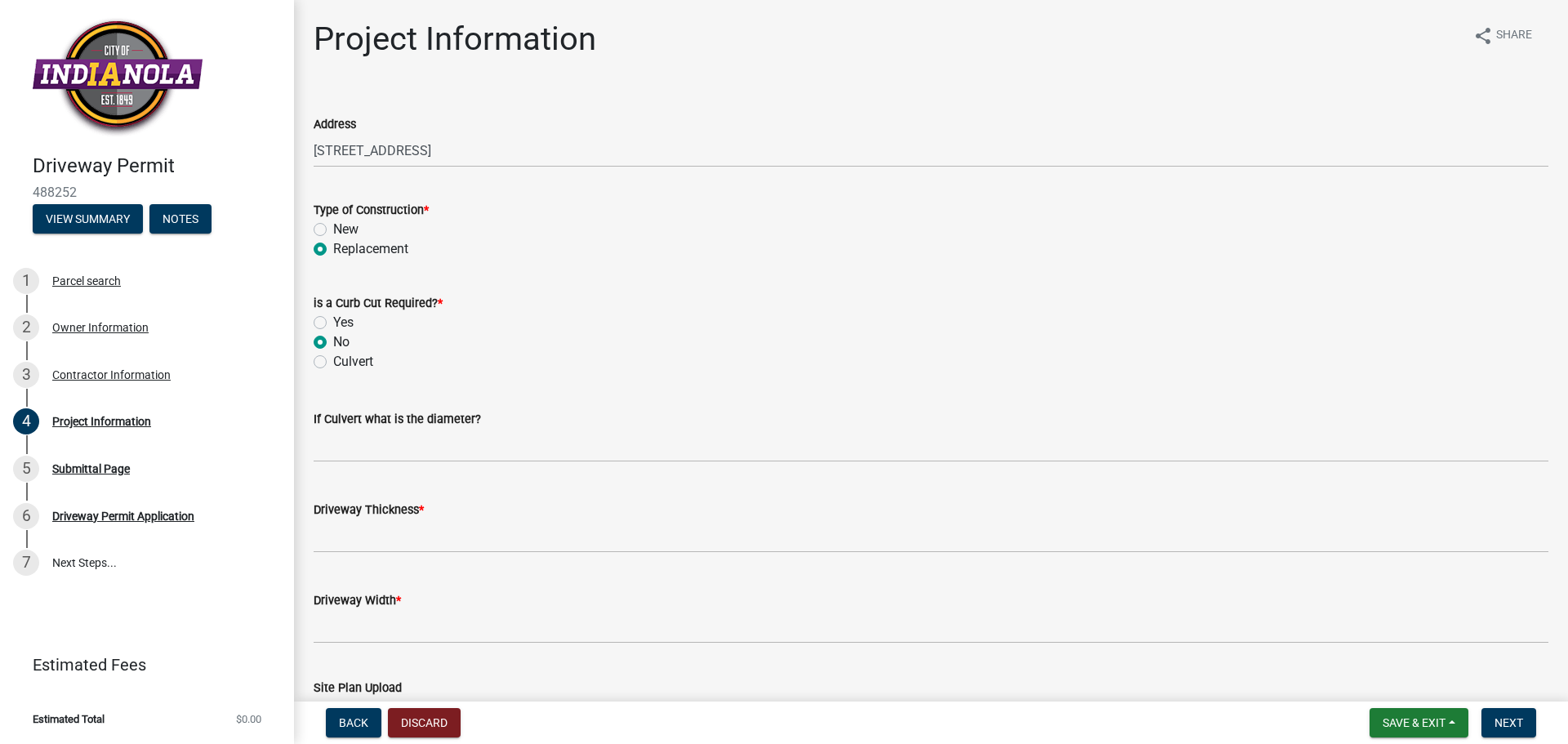
radio input "true"
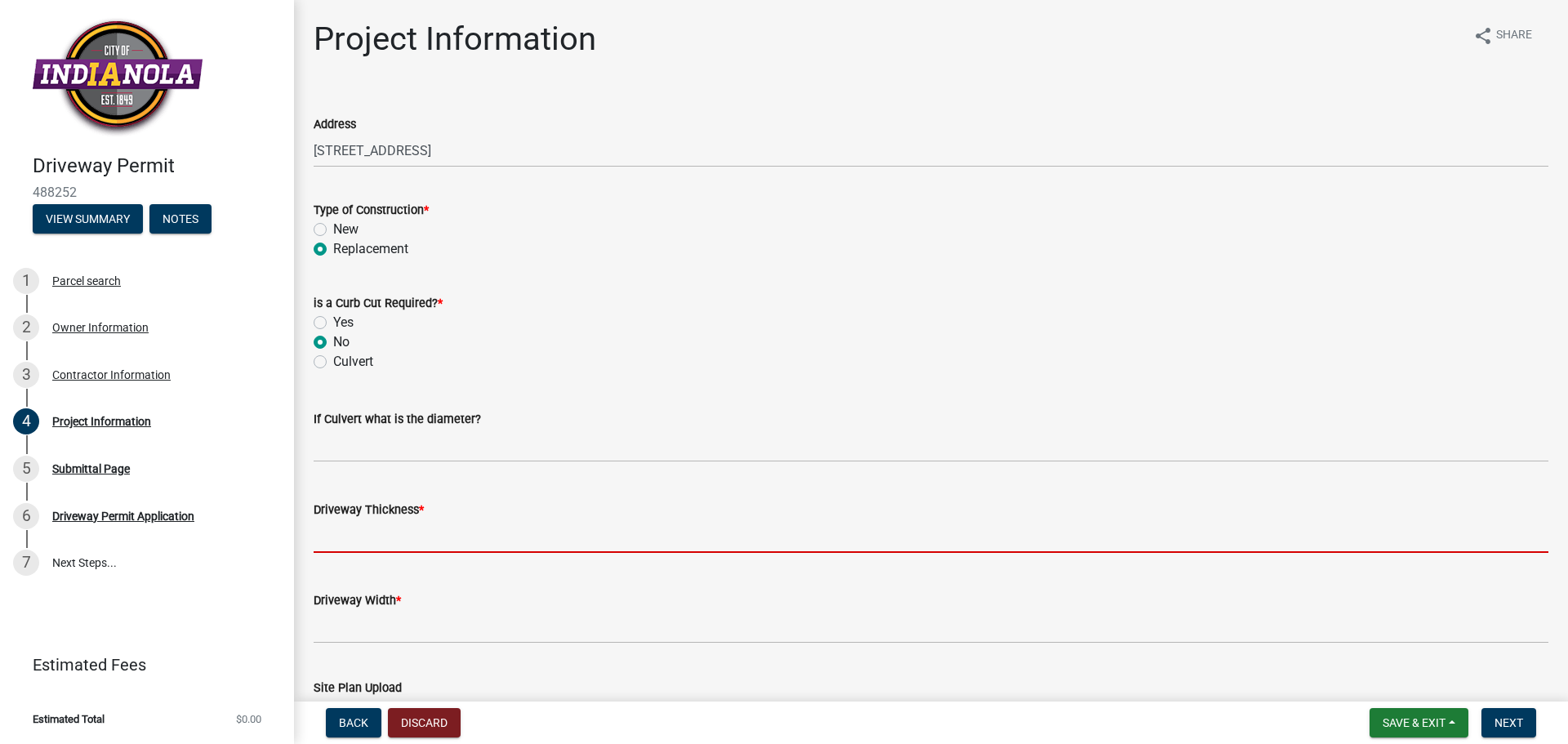
click at [373, 535] on input "text" at bounding box center [931, 536] width 1235 height 34
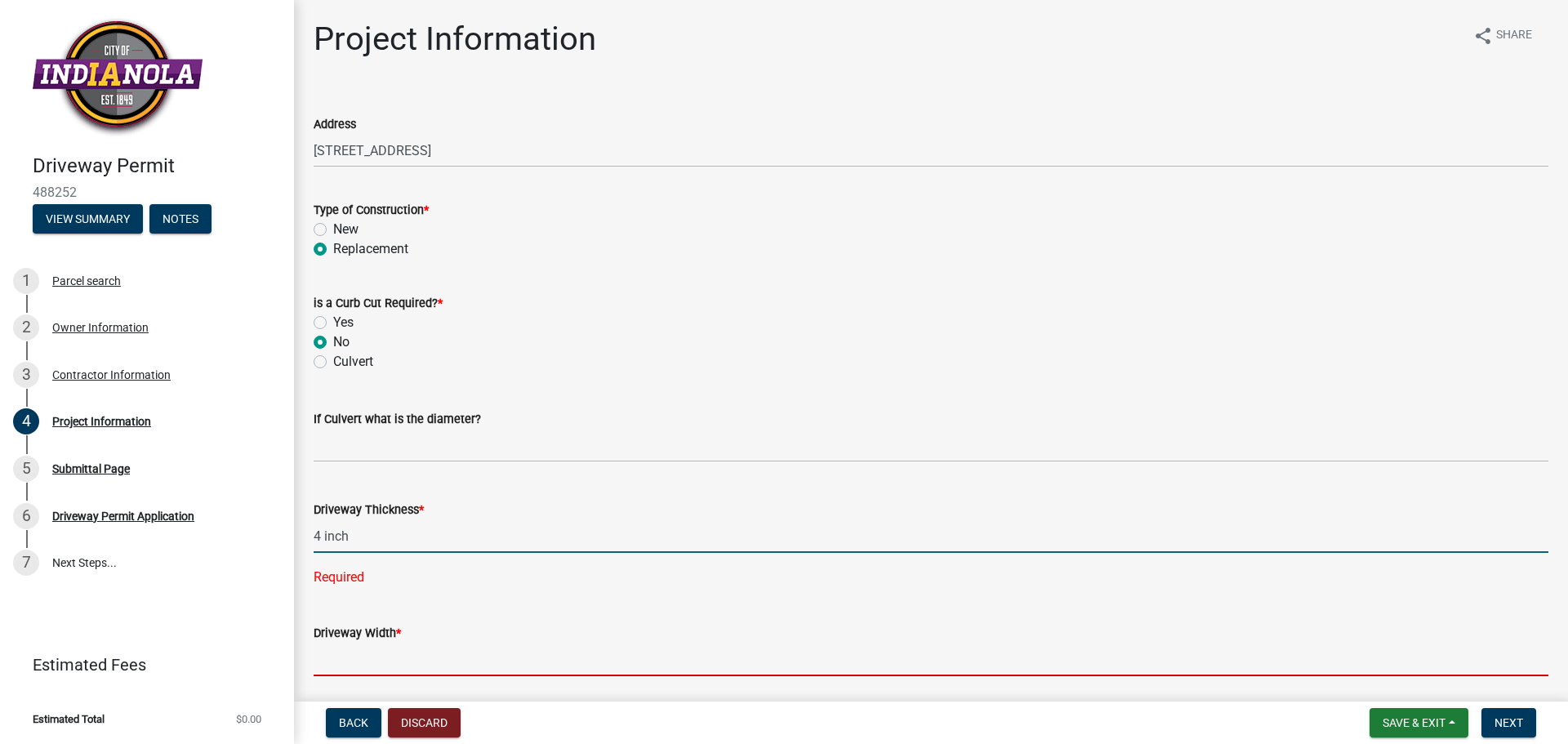
type input "4"
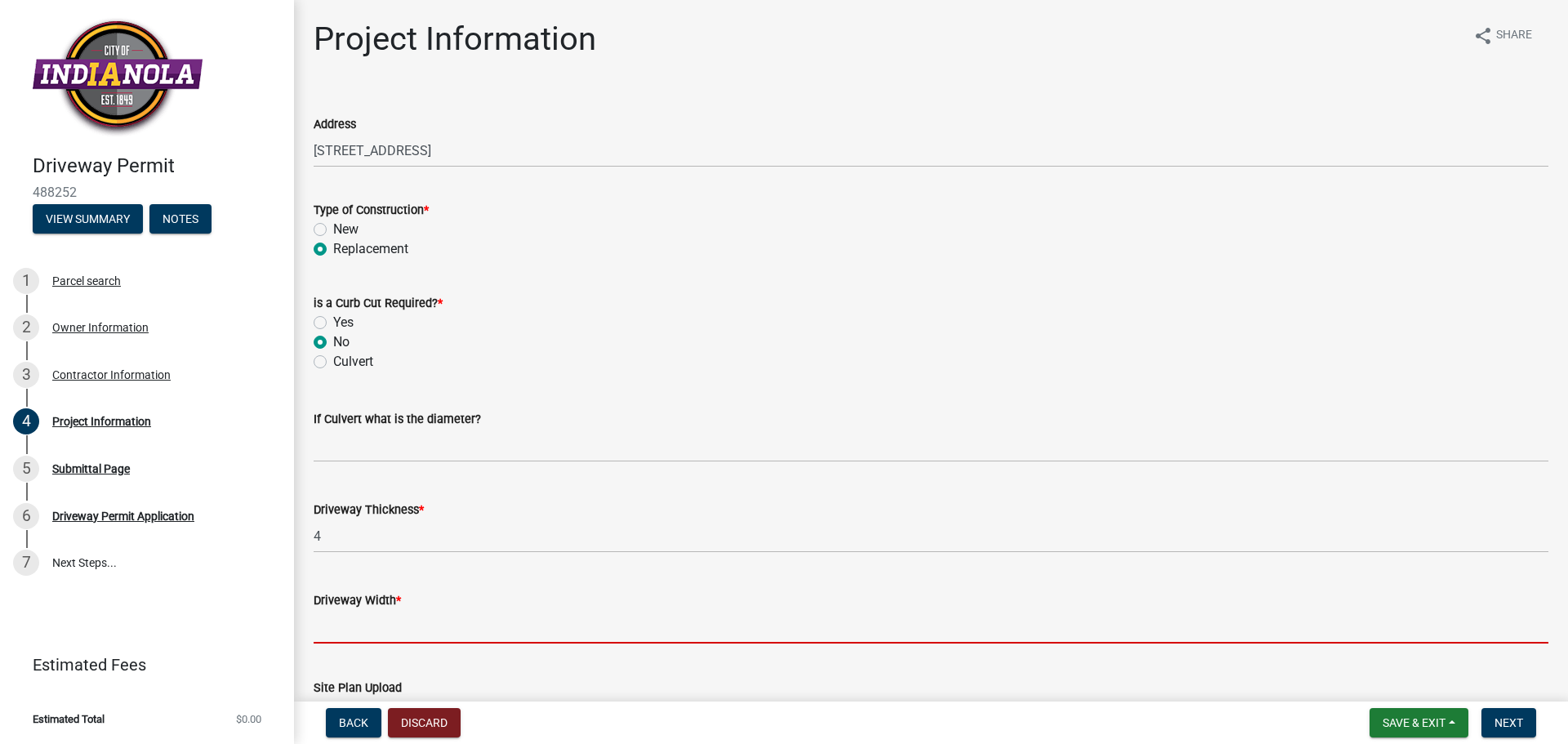
click at [361, 653] on wm-data-entity-input "Driveway Width *" at bounding box center [931, 612] width 1235 height 91
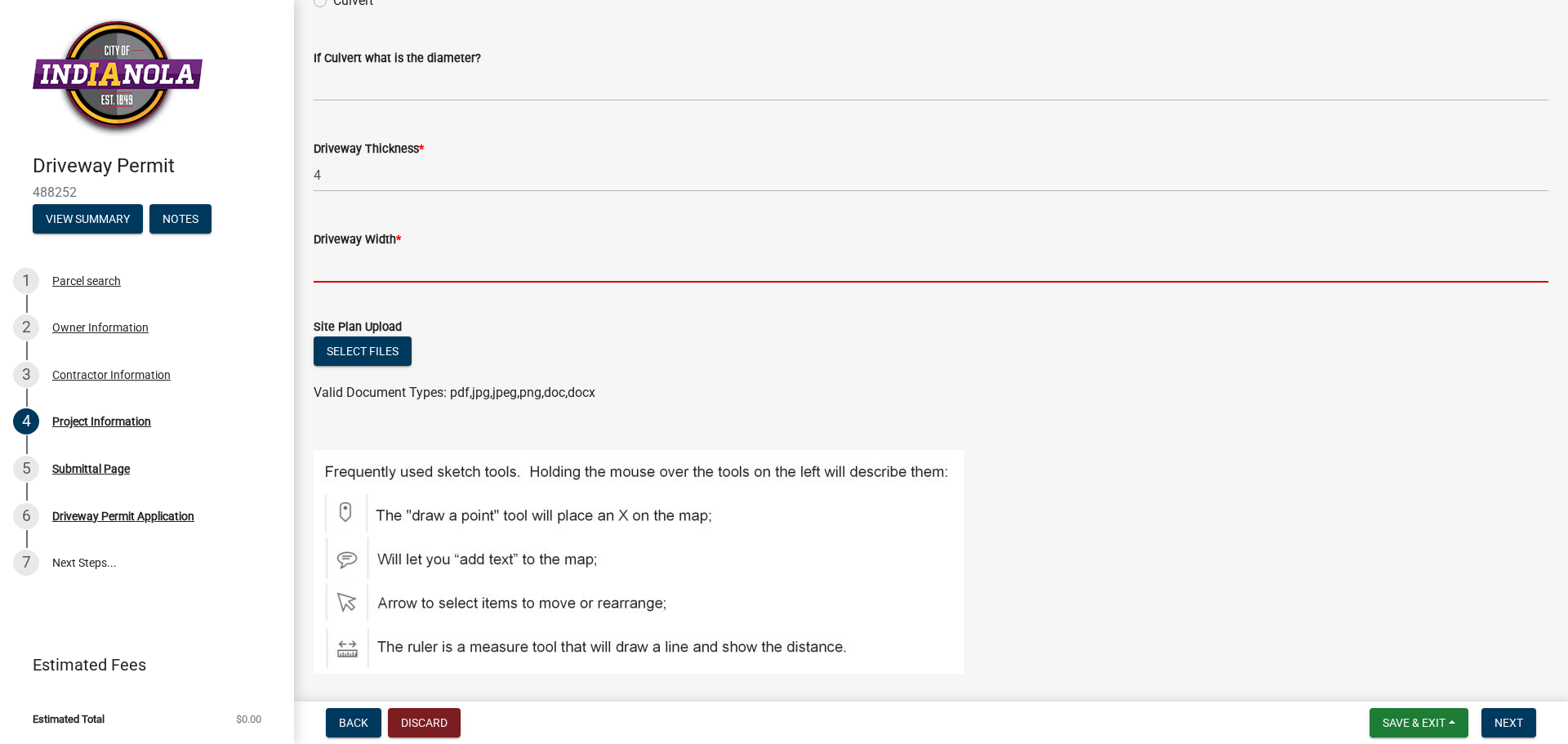
scroll to position [969, 0]
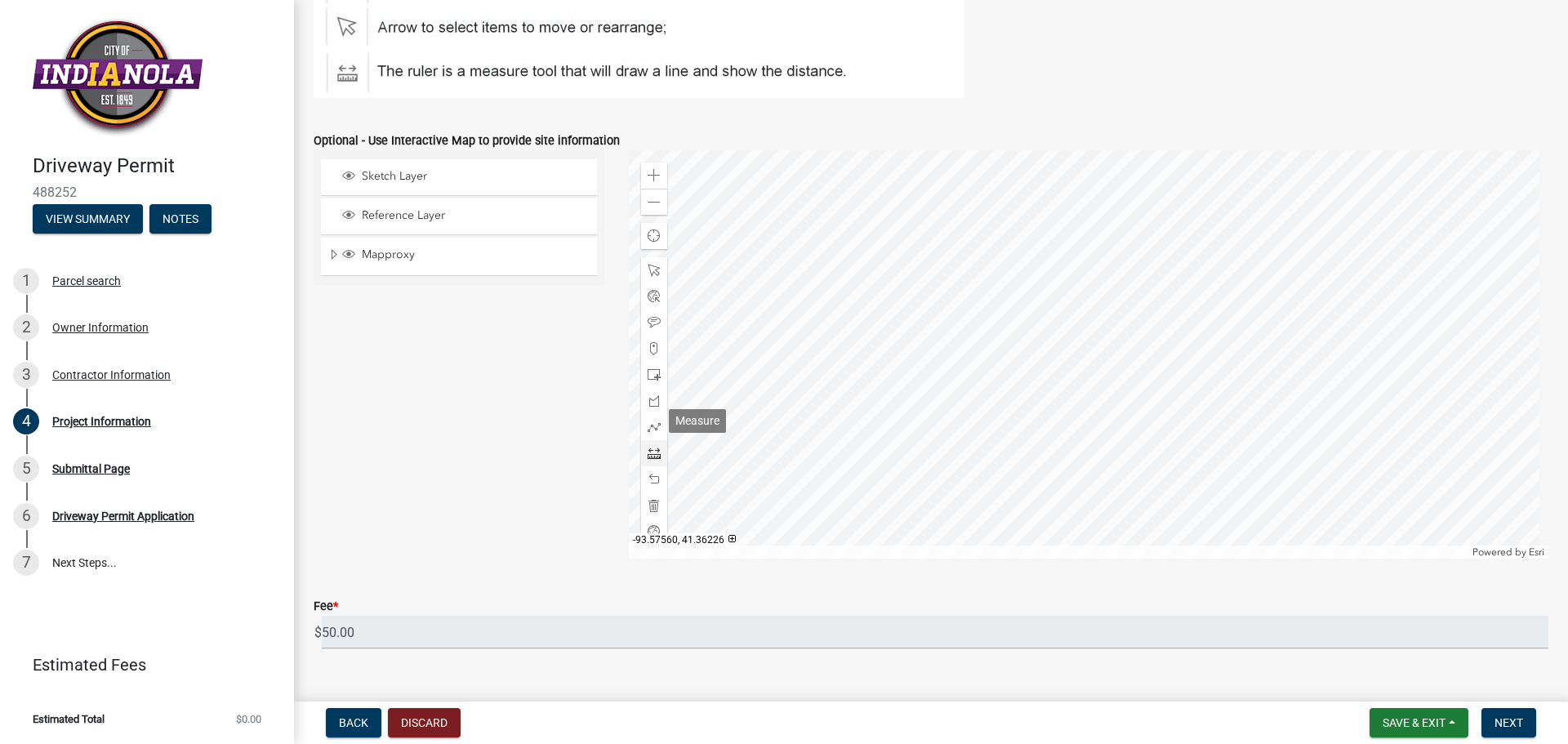
click at [648, 447] on span at bounding box center [654, 454] width 13 height 13
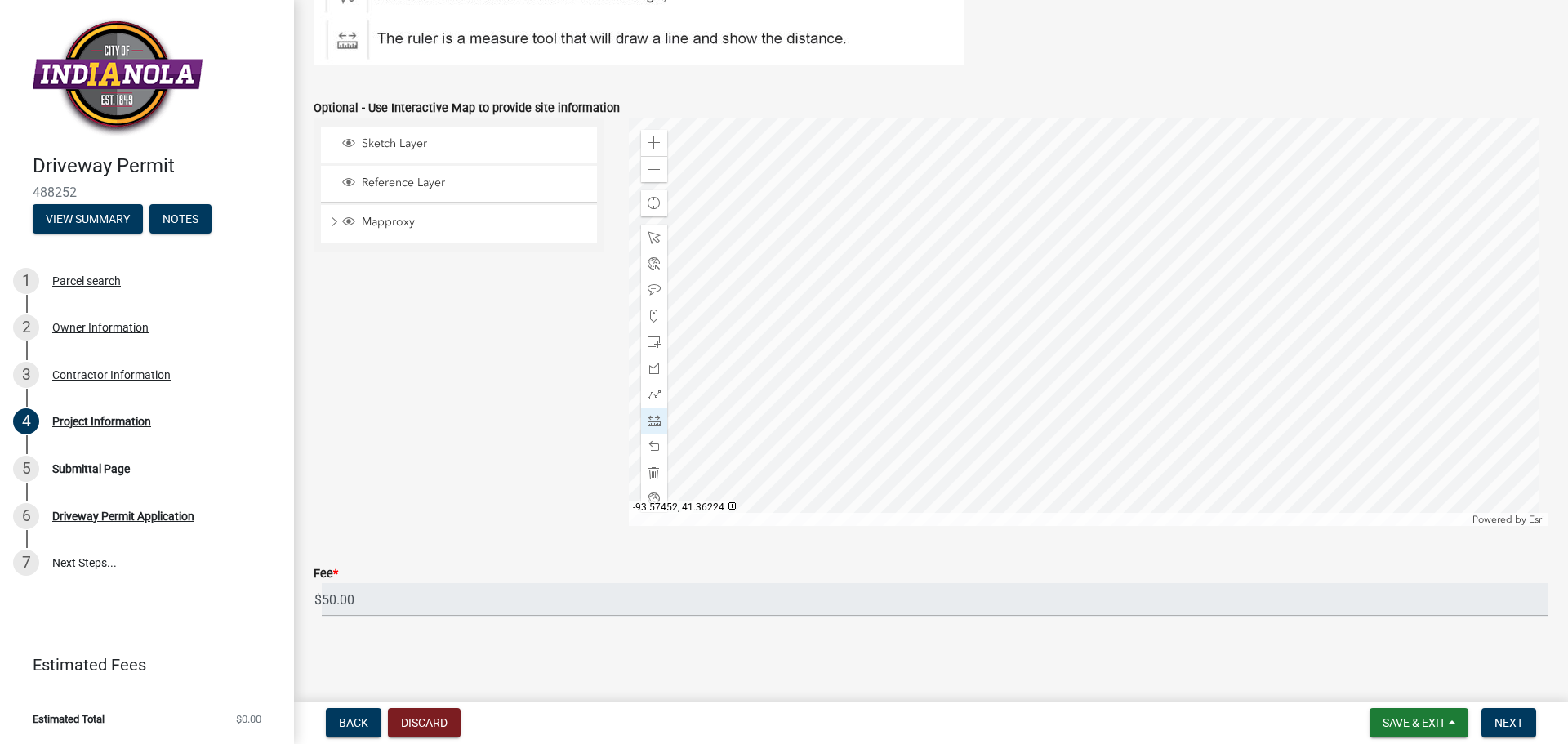
click at [1104, 457] on div at bounding box center [1089, 321] width 920 height 408
click at [1103, 451] on div at bounding box center [1089, 321] width 920 height 408
click at [1105, 450] on div at bounding box center [1089, 321] width 920 height 408
click at [1124, 452] on div at bounding box center [1089, 321] width 920 height 408
click at [1124, 450] on div at bounding box center [1089, 321] width 920 height 408
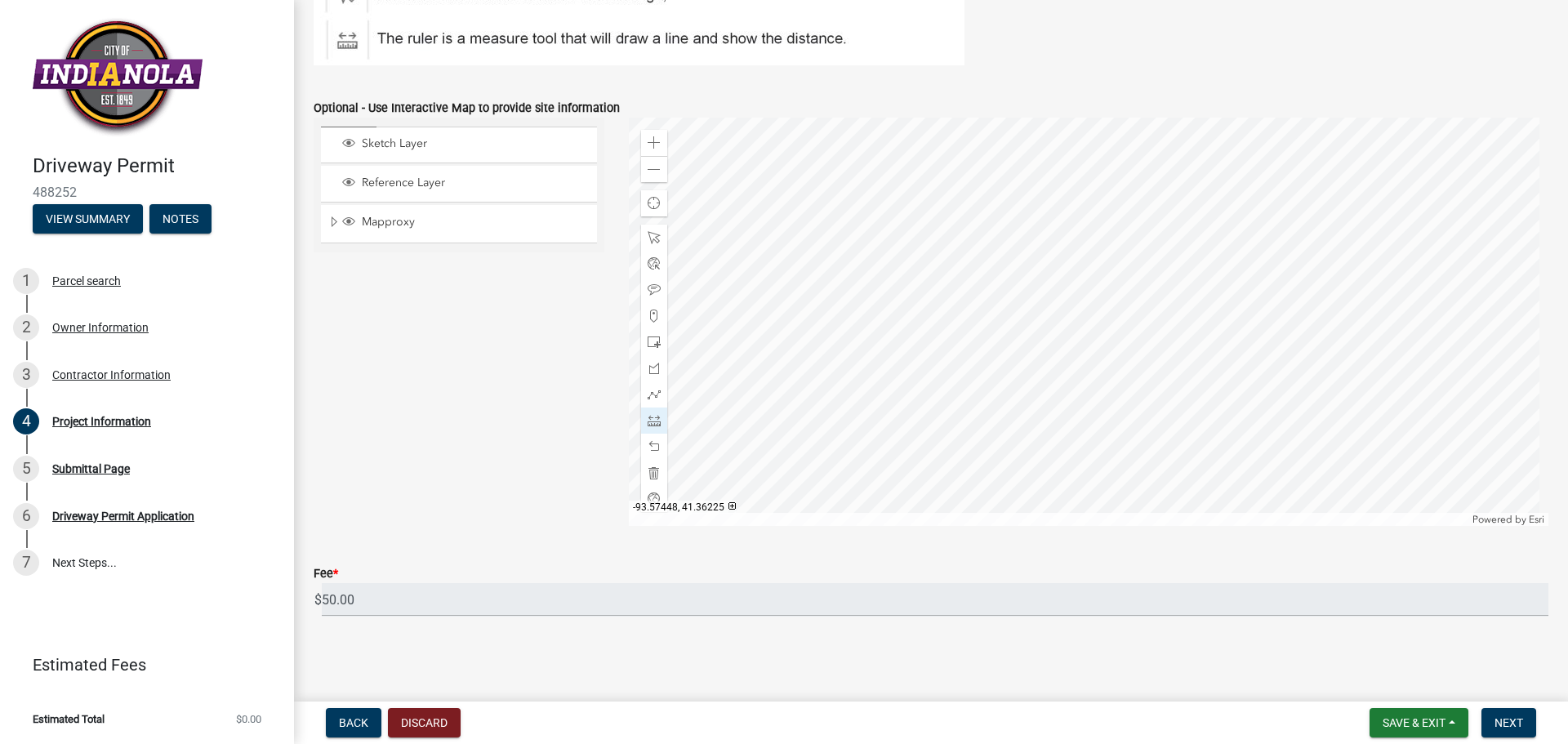
click at [1124, 450] on div at bounding box center [1089, 321] width 920 height 408
click at [650, 147] on span at bounding box center [654, 143] width 13 height 13
click at [1106, 194] on div at bounding box center [1089, 321] width 920 height 408
click at [648, 143] on span at bounding box center [654, 143] width 13 height 13
click at [997, 153] on div at bounding box center [1089, 321] width 920 height 408
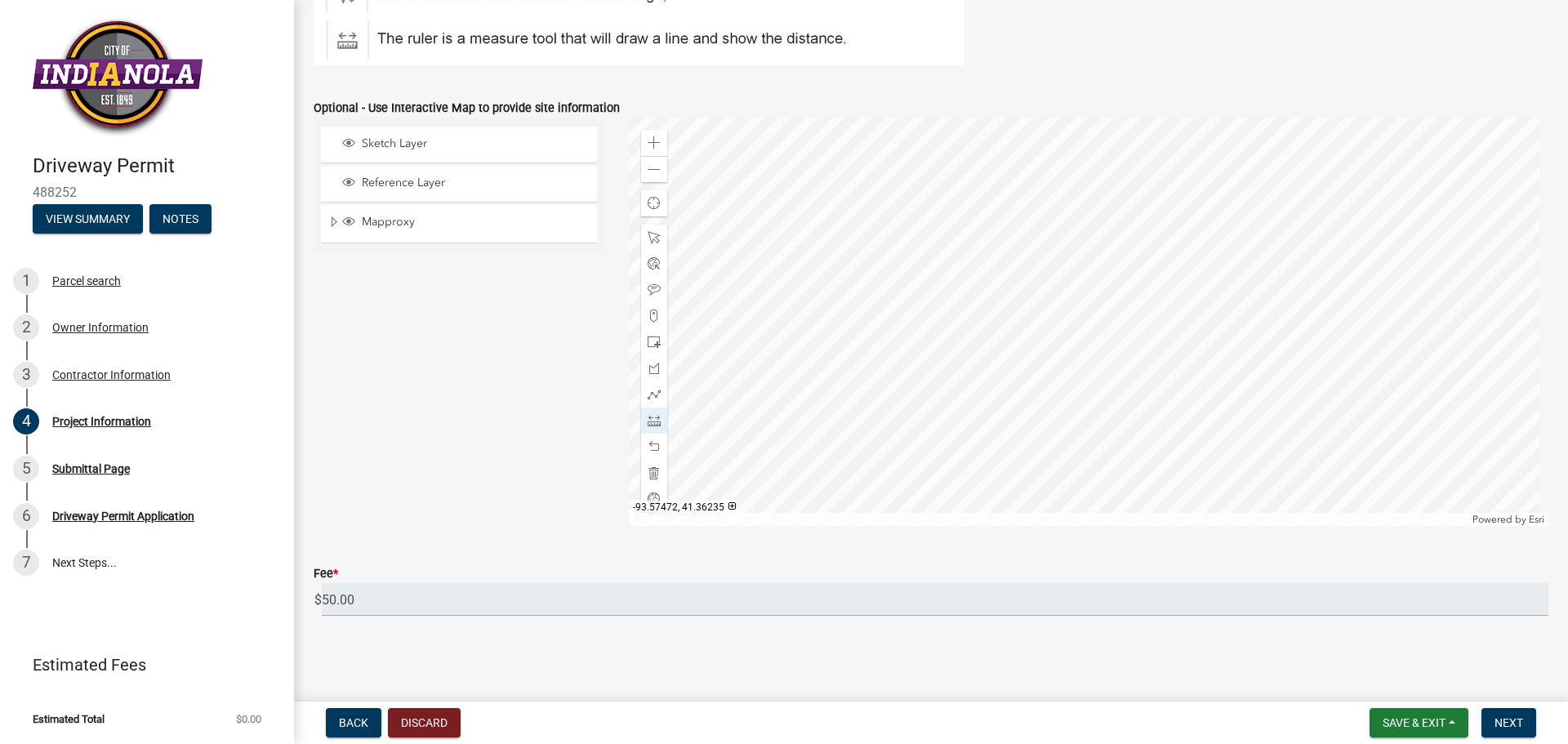
scroll to position [0, 0]
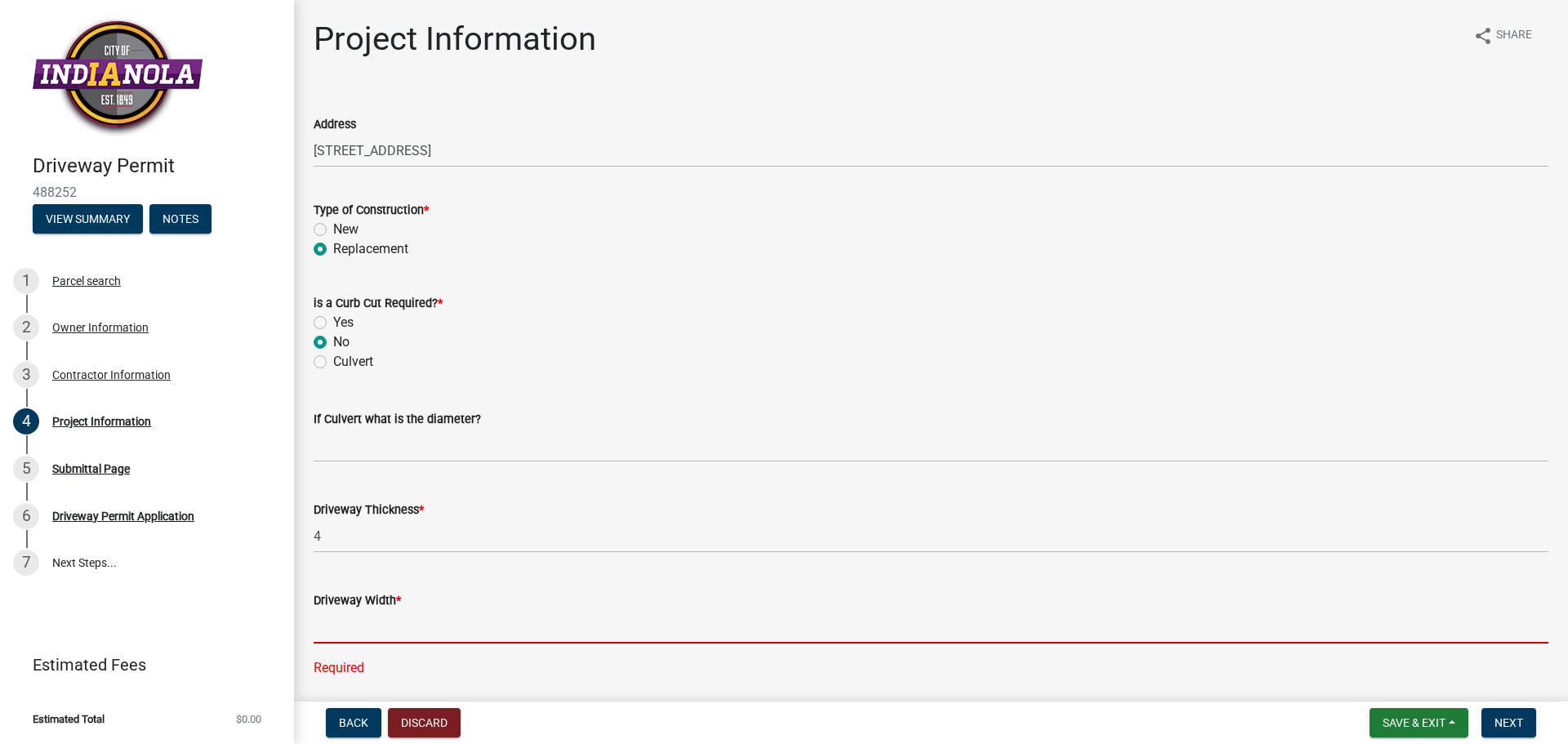
click at [347, 635] on input "text" at bounding box center [931, 627] width 1235 height 34
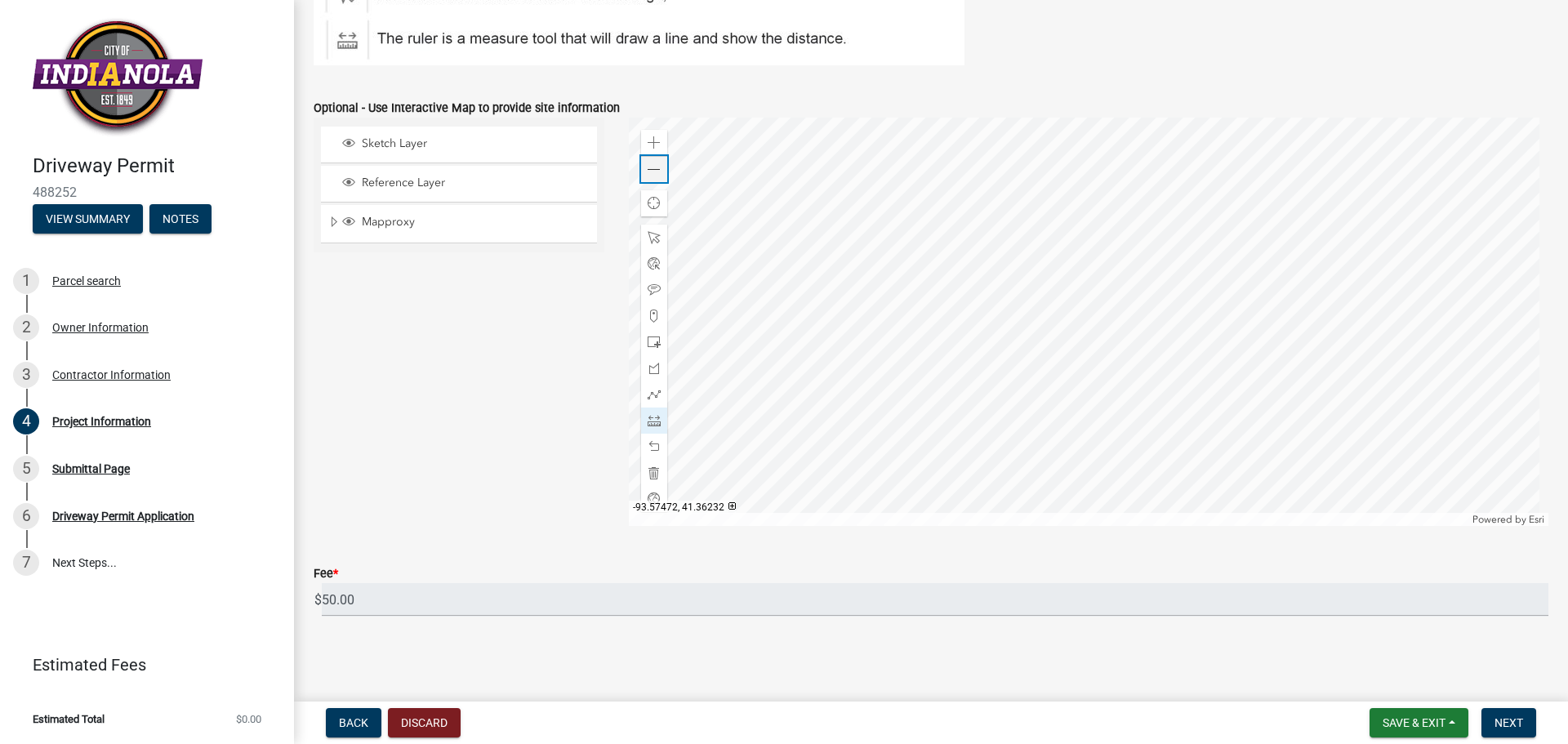
scroll to position [969, 0]
click at [651, 172] on span at bounding box center [654, 170] width 13 height 13
click at [651, 414] on span at bounding box center [654, 421] width 13 height 13
click at [1029, 245] on div at bounding box center [1089, 321] width 920 height 408
click at [1093, 246] on div at bounding box center [1089, 321] width 920 height 408
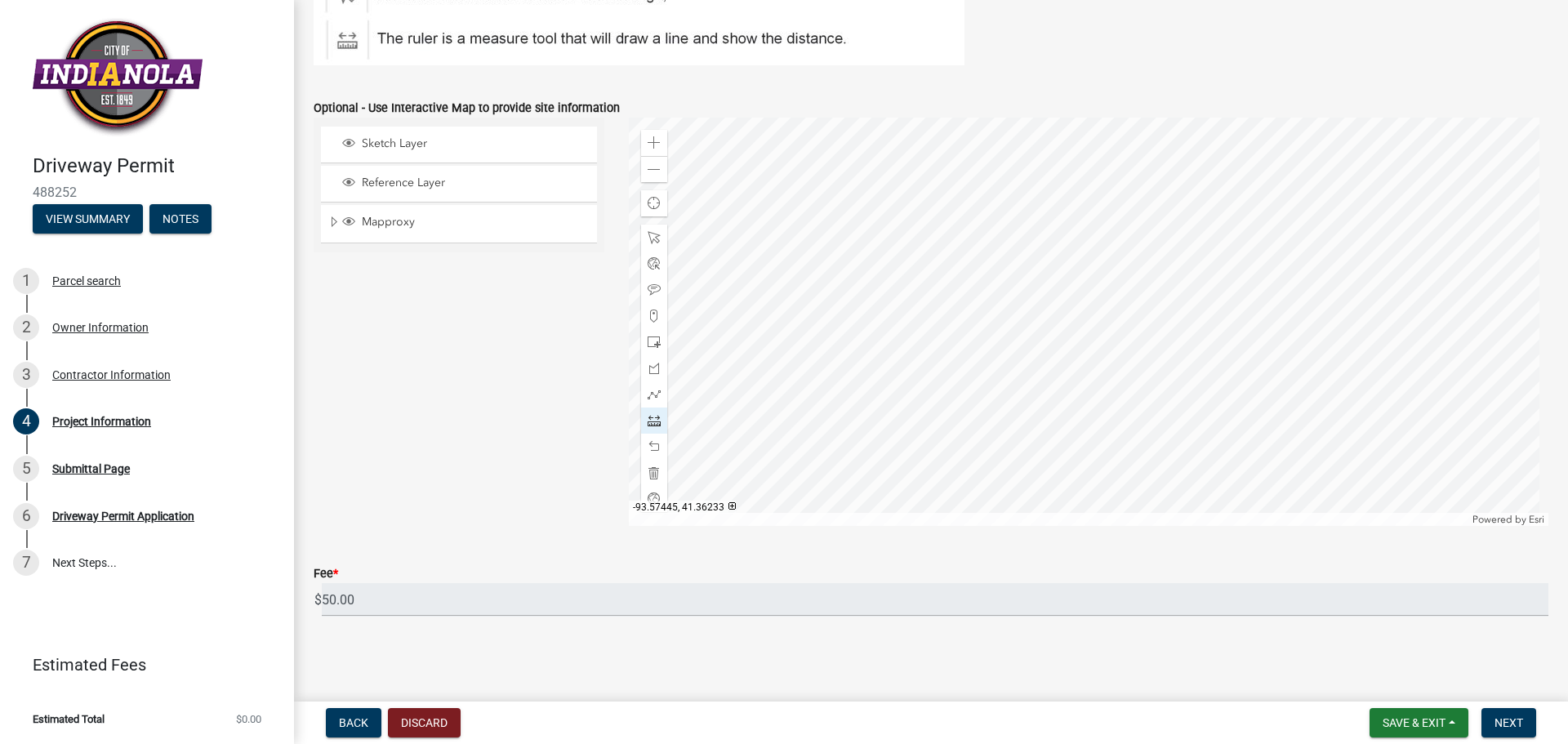
click at [1093, 246] on div at bounding box center [1089, 321] width 920 height 408
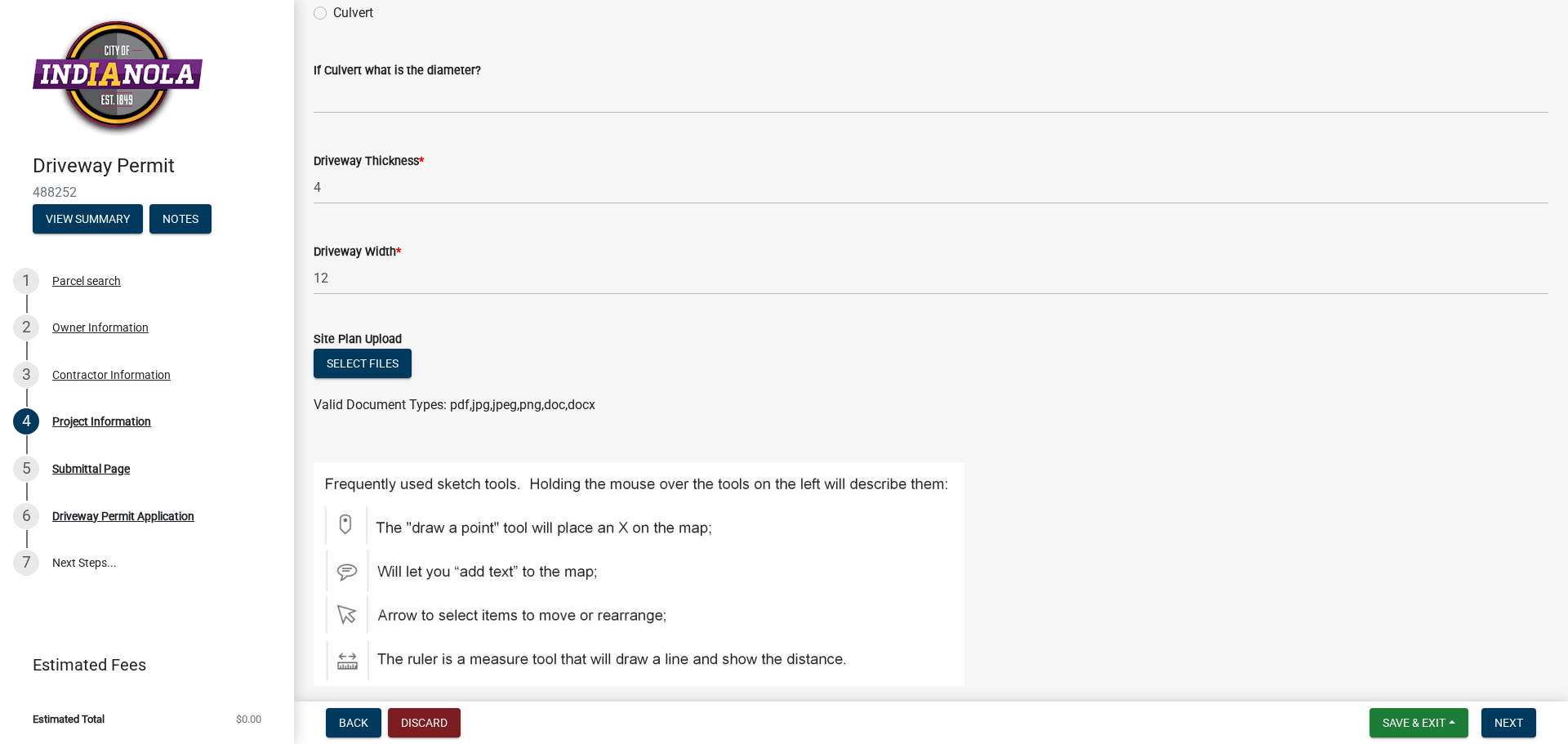
scroll to position [351, 0]
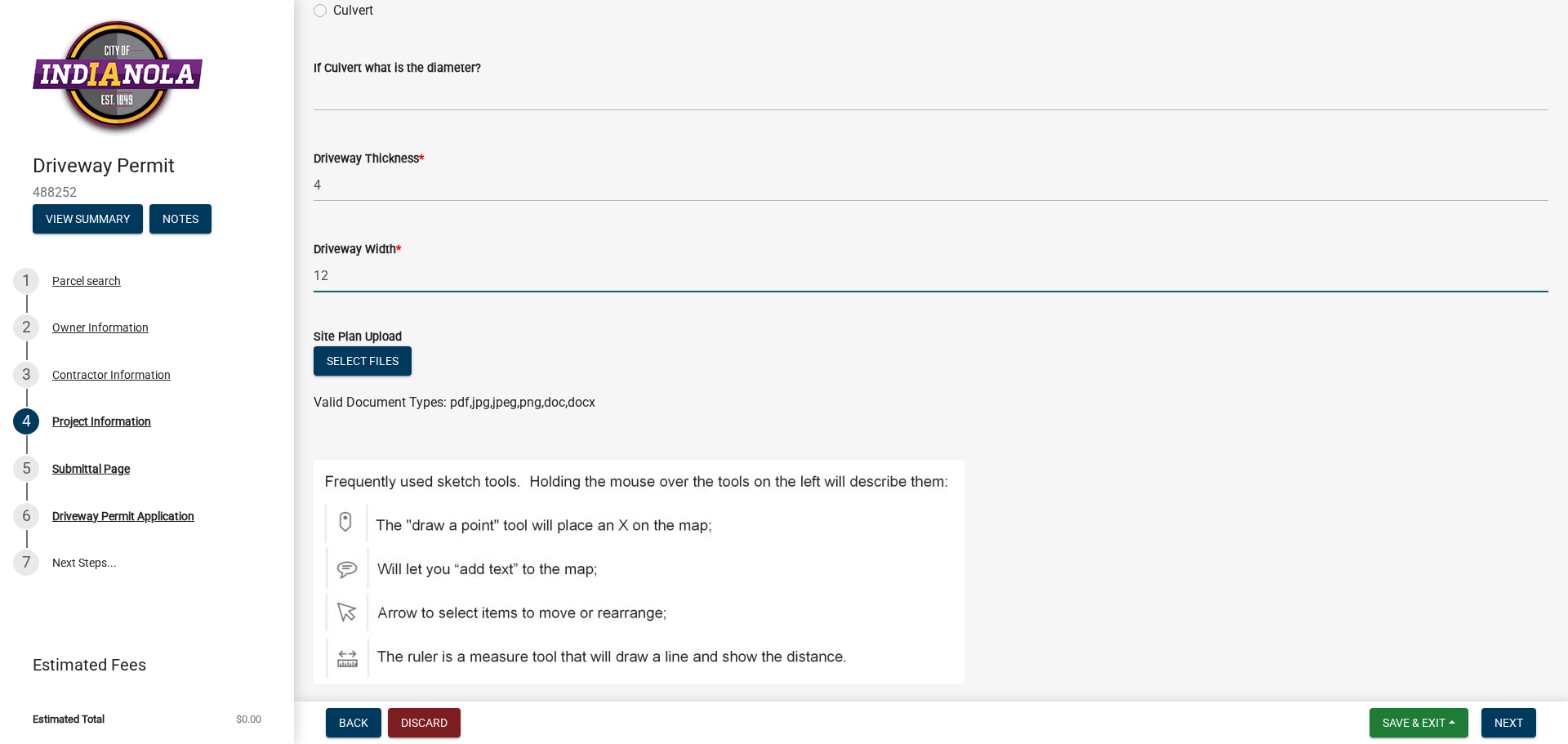
click at [374, 281] on input "12" at bounding box center [931, 275] width 1235 height 34
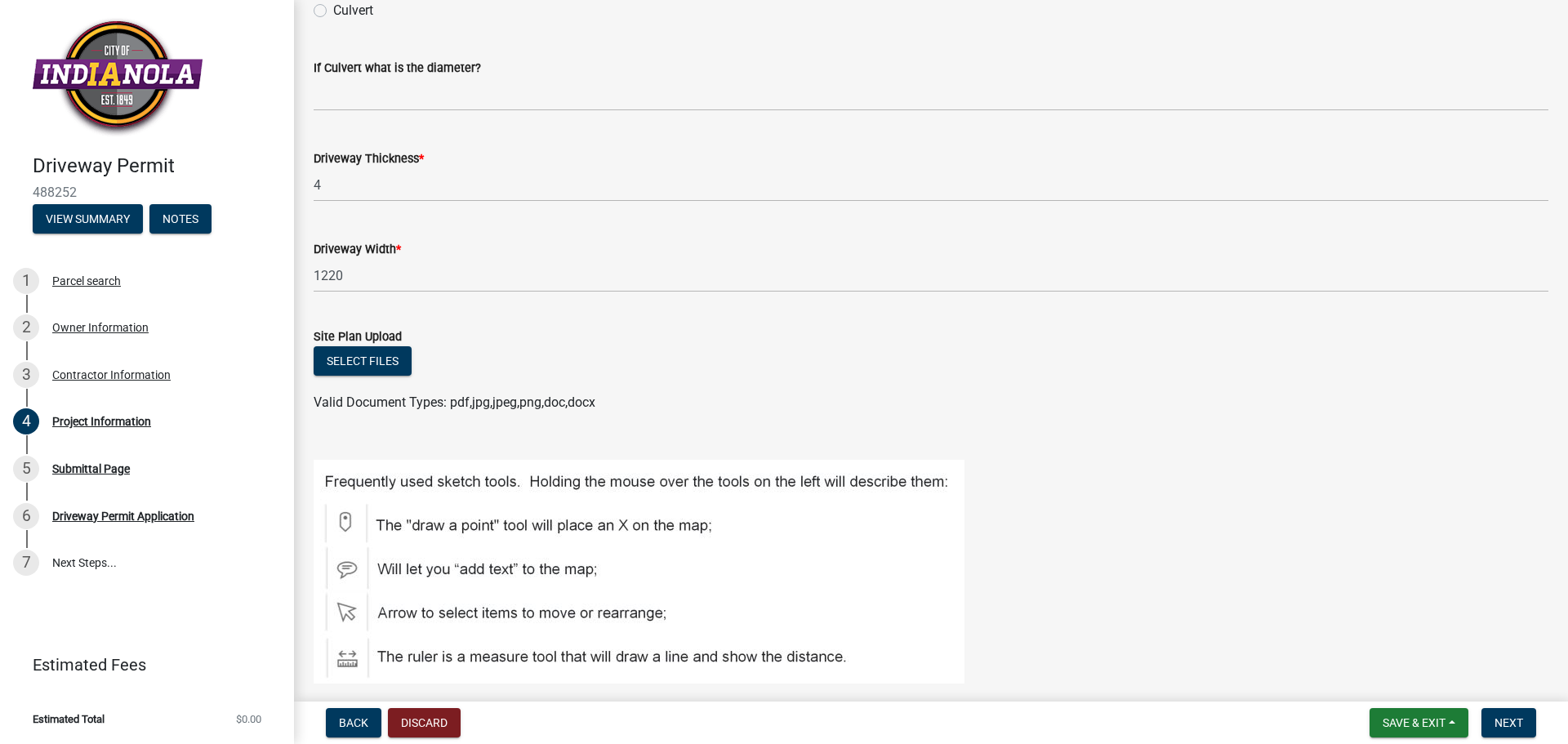
click at [873, 355] on div "Select files" at bounding box center [931, 363] width 1235 height 34
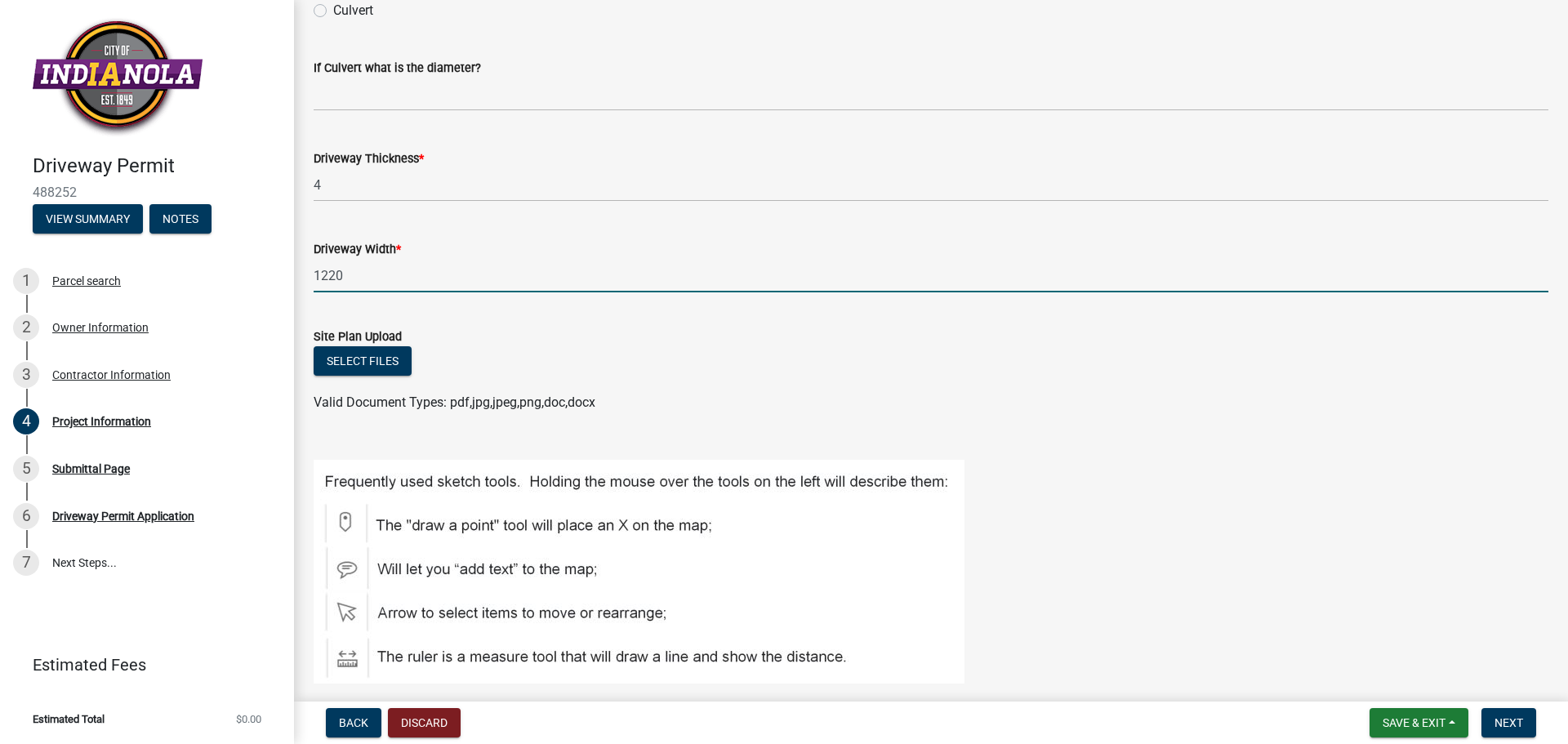
drag, startPoint x: 356, startPoint y: 278, endPoint x: 306, endPoint y: 278, distance: 50.0
click at [306, 278] on div "Driveway Width * 1220" at bounding box center [931, 254] width 1259 height 76
type input "12"
click at [722, 336] on div "Site Plan Upload" at bounding box center [931, 336] width 1235 height 20
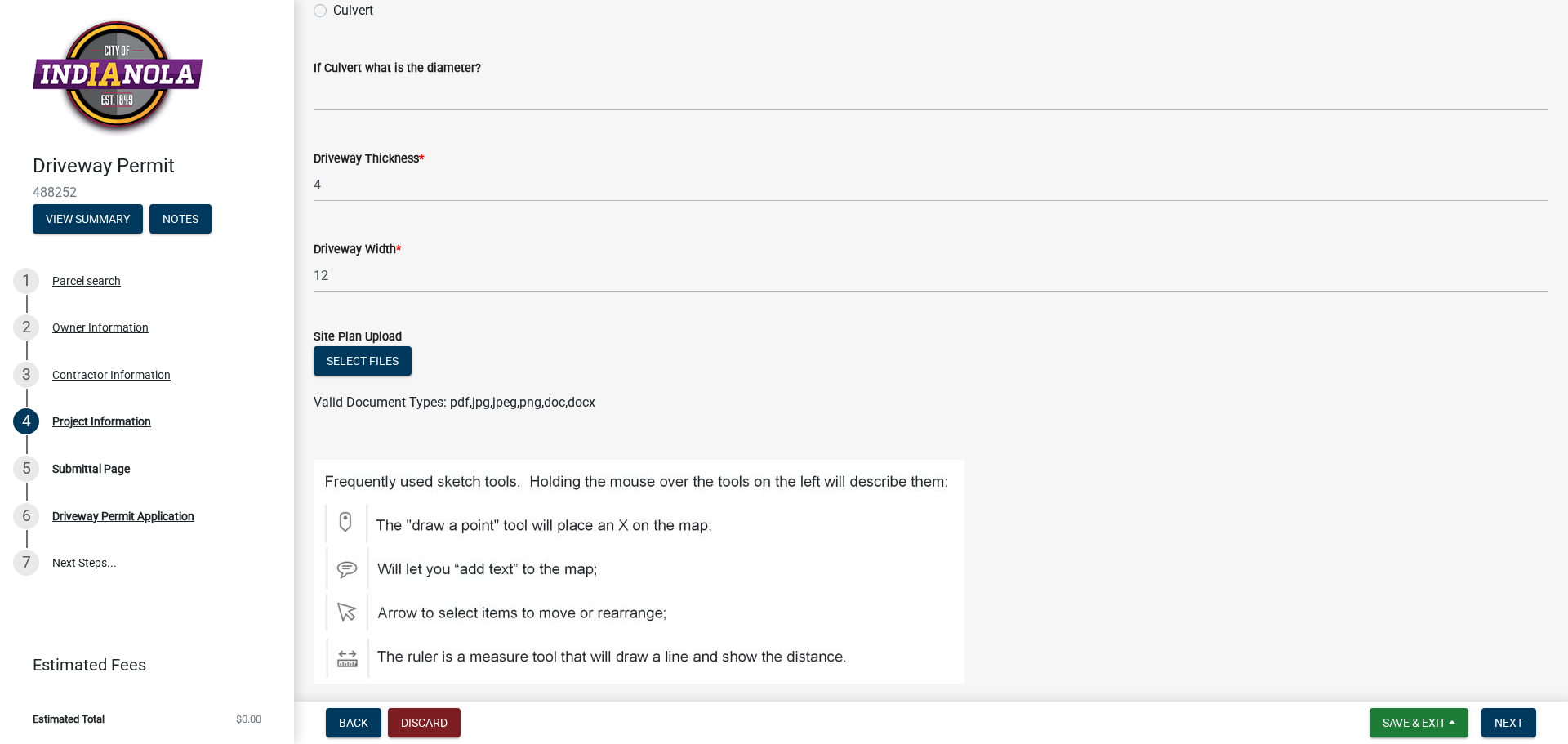
scroll to position [969, 0]
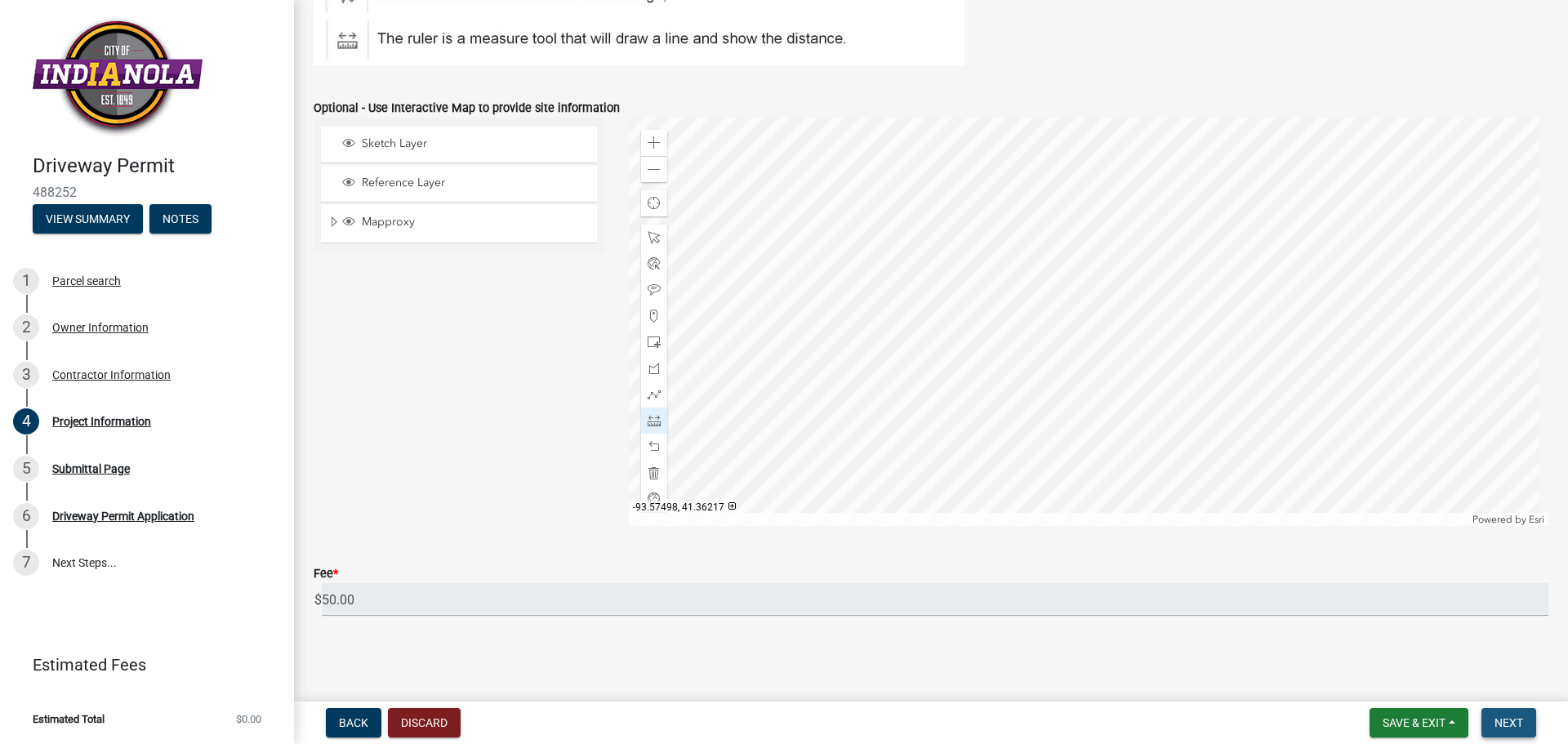
click at [1503, 718] on span "Next" at bounding box center [1508, 723] width 29 height 13
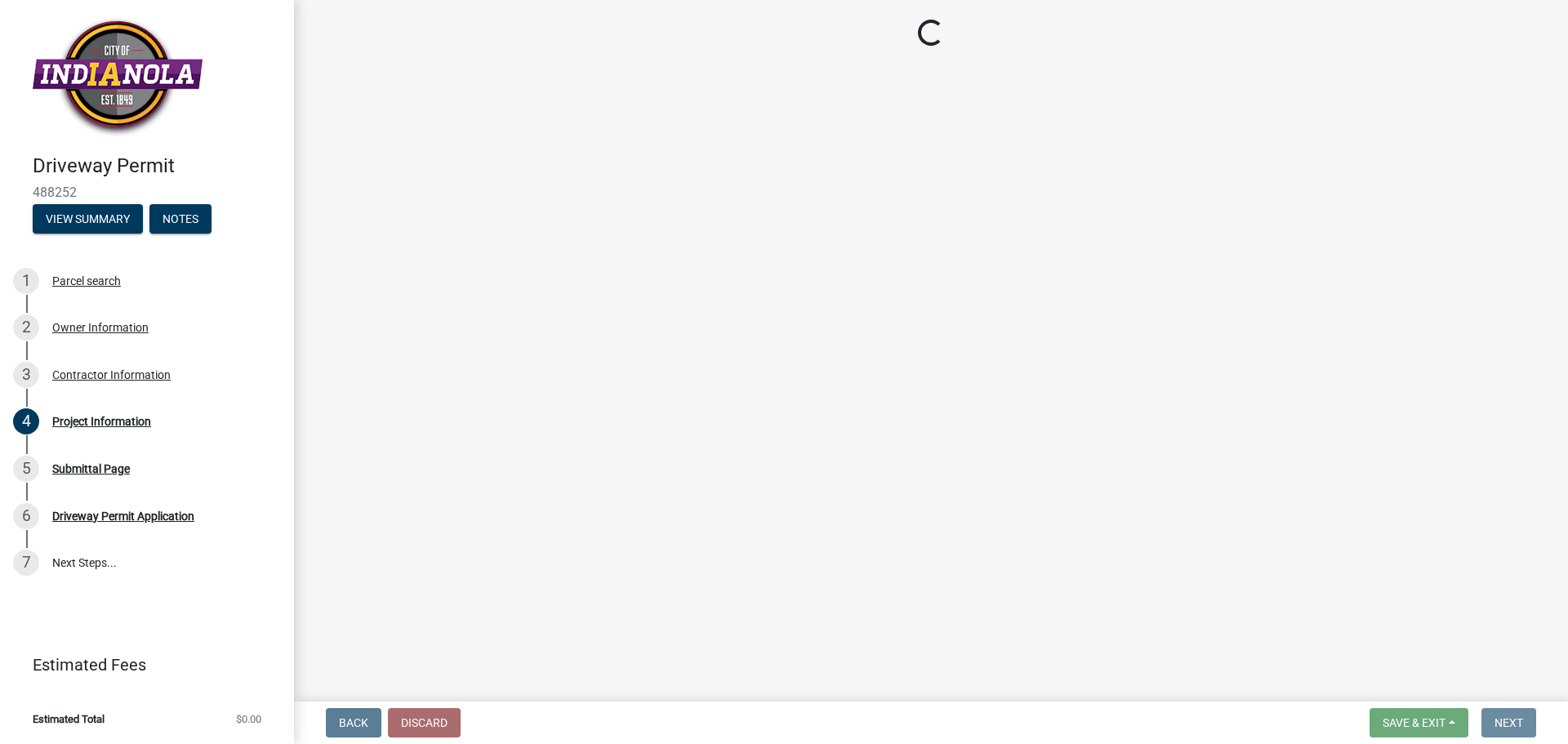
scroll to position [0, 0]
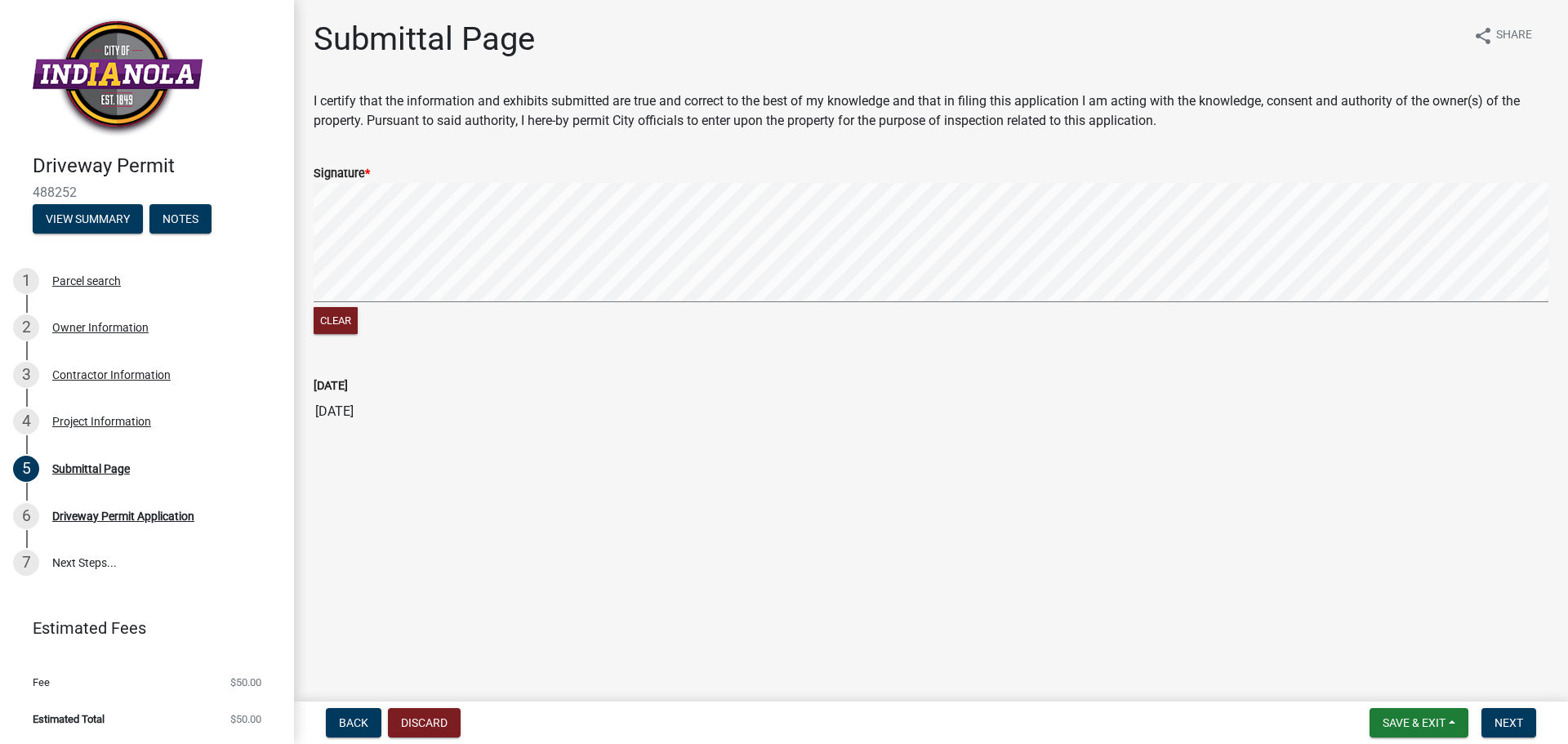
click at [548, 140] on wm-data-entity-input-list "I certify that the information and exhibits submitted are true and correct to t…" at bounding box center [931, 266] width 1235 height 349
click at [1492, 721] on button "Next" at bounding box center [1508, 722] width 55 height 29
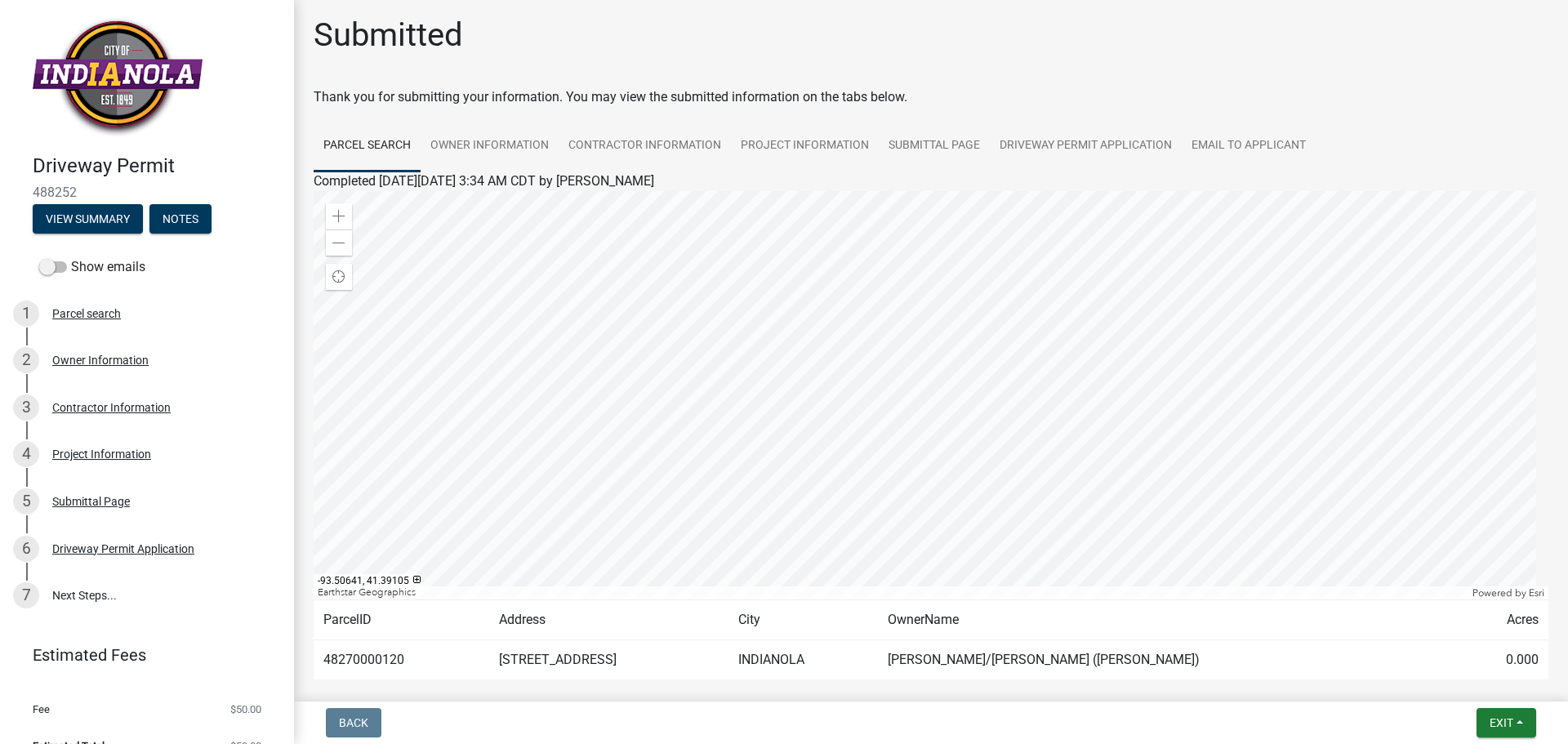
scroll to position [85, 0]
